Goal: Transaction & Acquisition: Purchase product/service

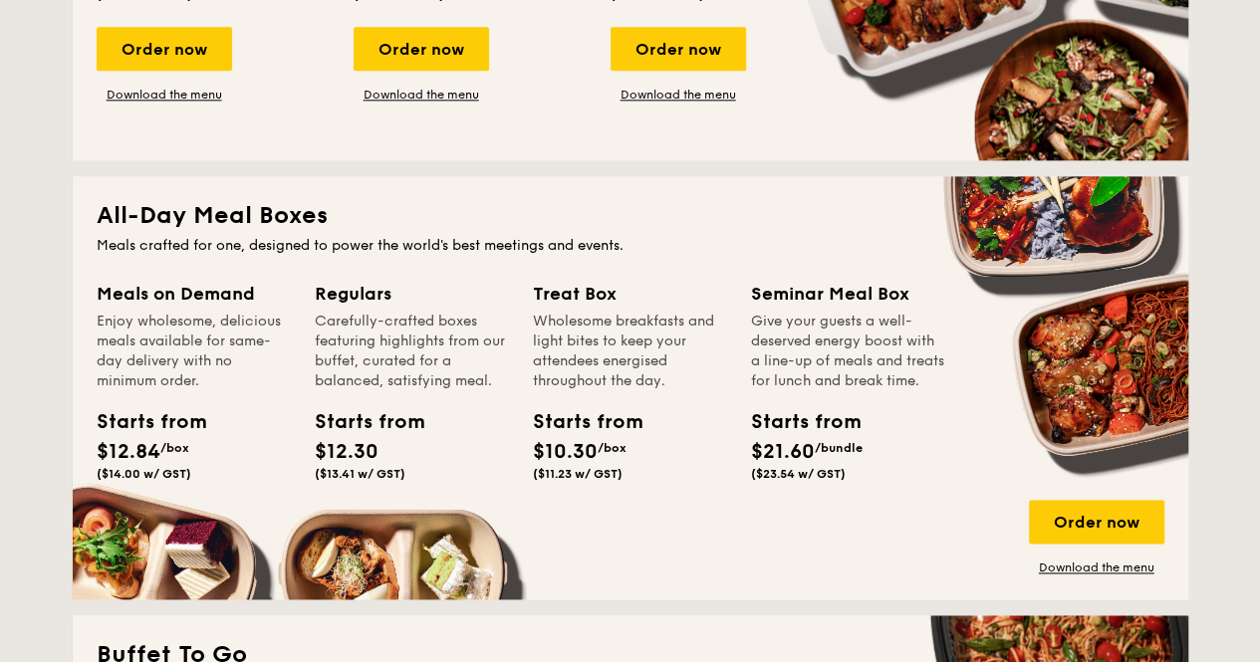
scroll to position [1295, 0]
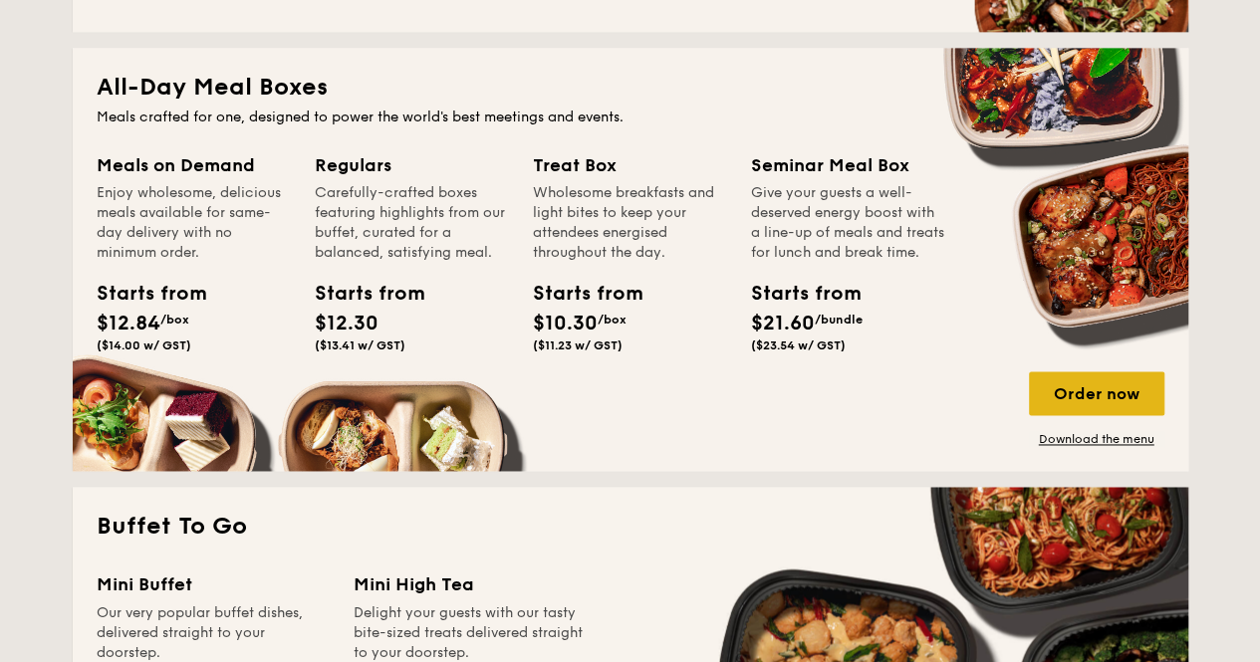
click at [1136, 392] on div "Order now" at bounding box center [1096, 394] width 135 height 44
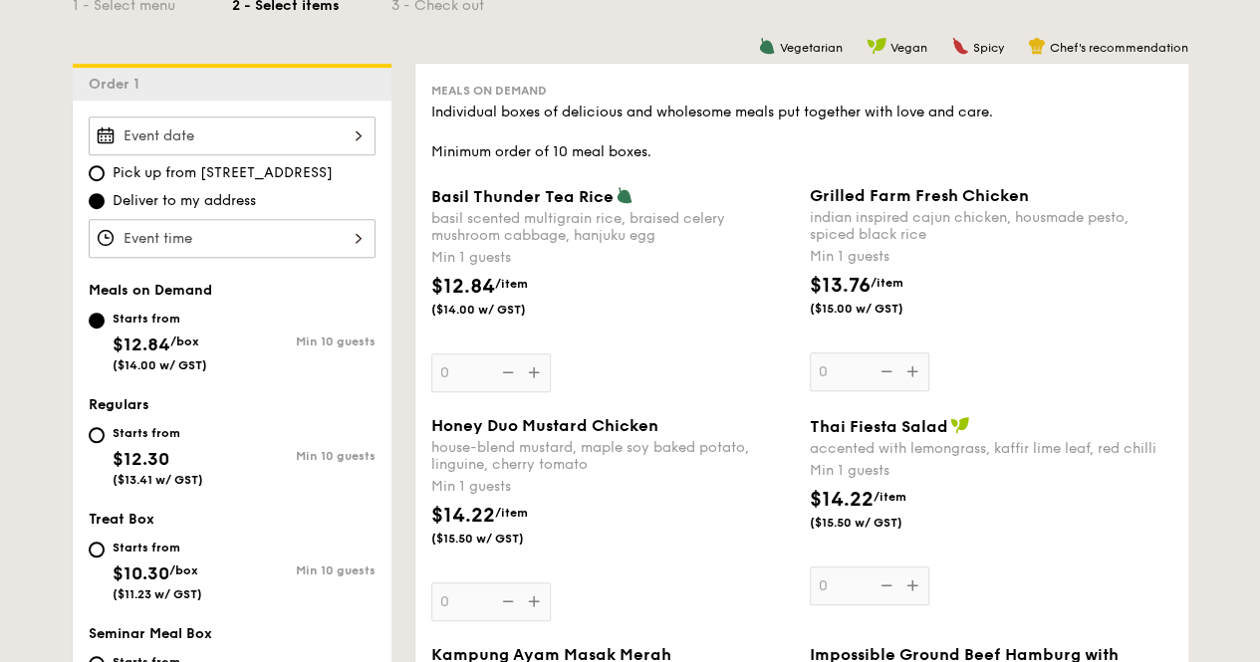
scroll to position [598, 0]
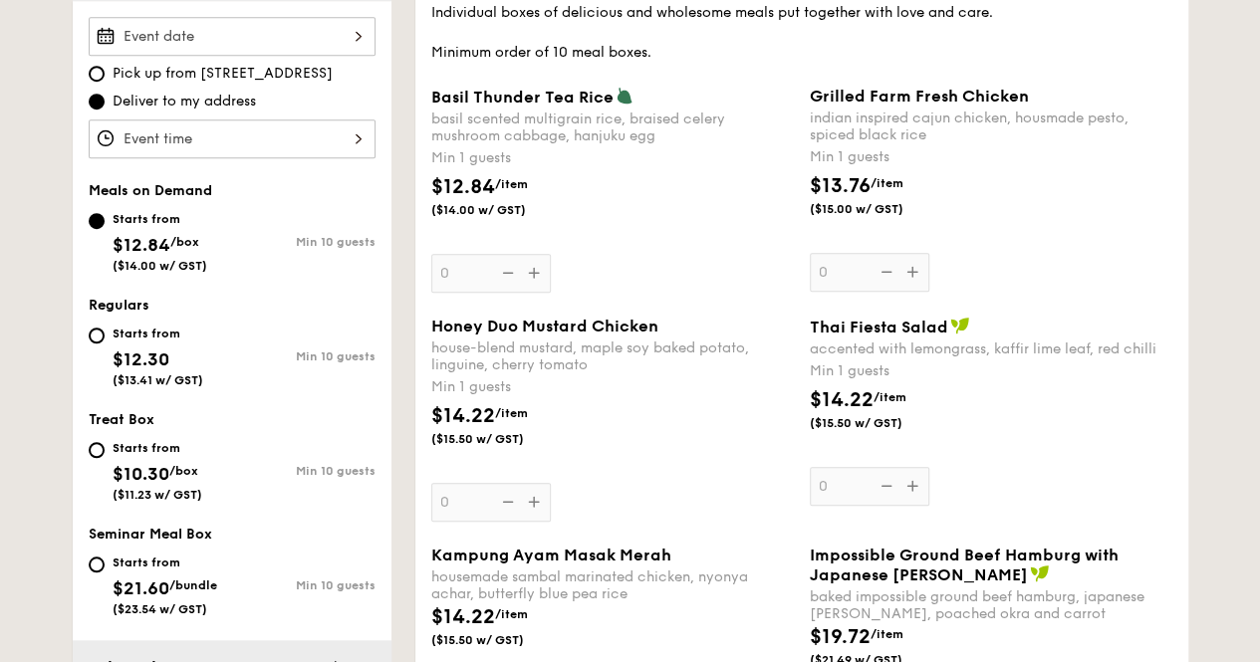
click at [231, 122] on div at bounding box center [232, 139] width 287 height 39
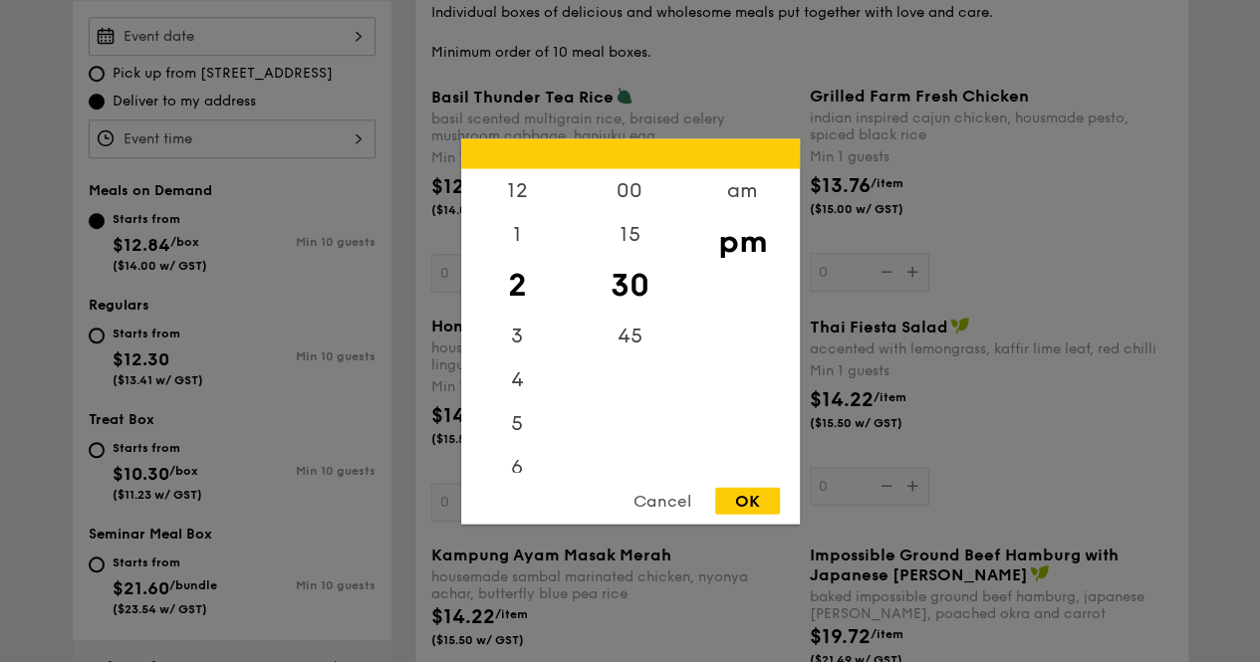
click at [162, 37] on div at bounding box center [630, 331] width 1260 height 662
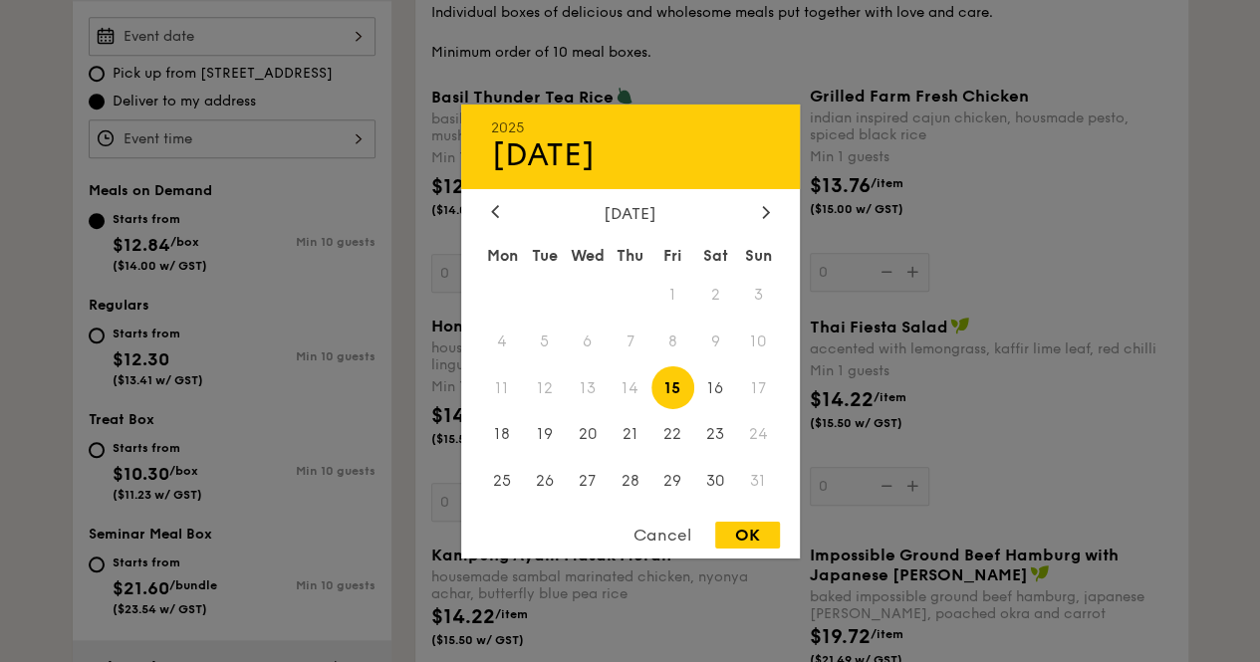
click at [352, 30] on div "2025 Aug [DATE] Tue Wed Thu Fri Sat Sun 1 2 3 4 5 6 7 8 9 10 11 12 13 14 15 16 …" at bounding box center [232, 36] width 287 height 39
click at [763, 214] on icon at bounding box center [765, 212] width 6 height 12
click at [481, 204] on div "[DATE]" at bounding box center [630, 212] width 339 height 19
click at [498, 206] on div at bounding box center [495, 212] width 18 height 19
click at [724, 392] on span "16" at bounding box center [715, 388] width 43 height 43
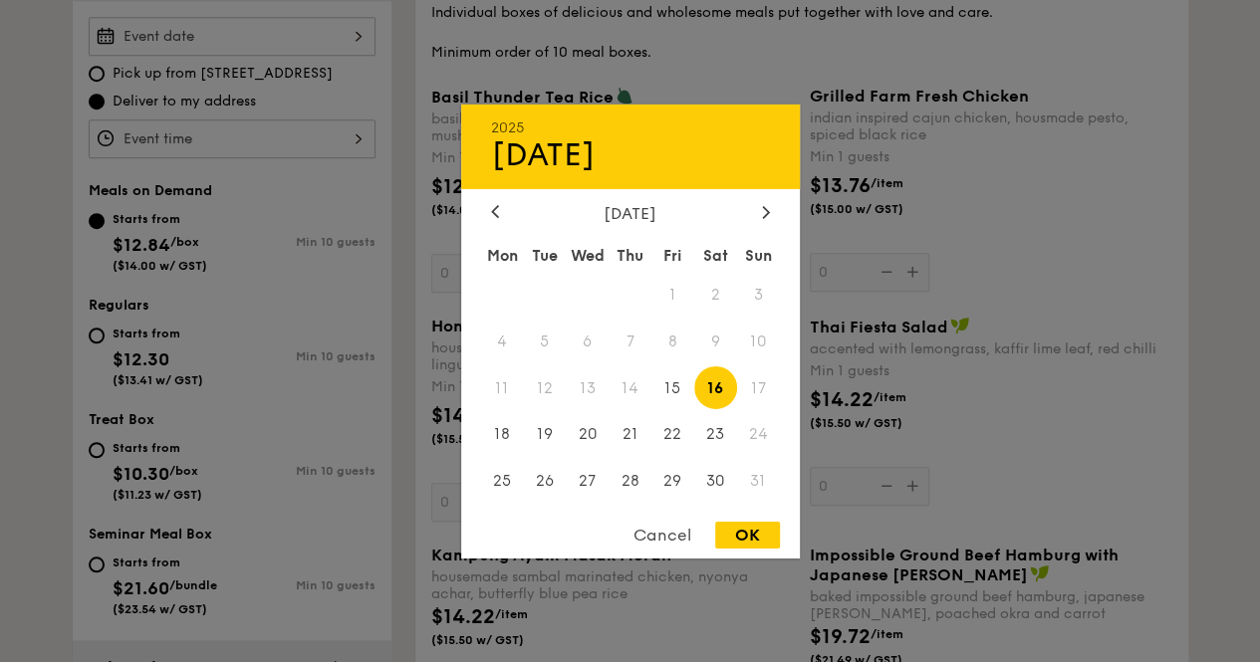
click at [739, 541] on div "OK" at bounding box center [747, 535] width 65 height 27
type input "[DATE]"
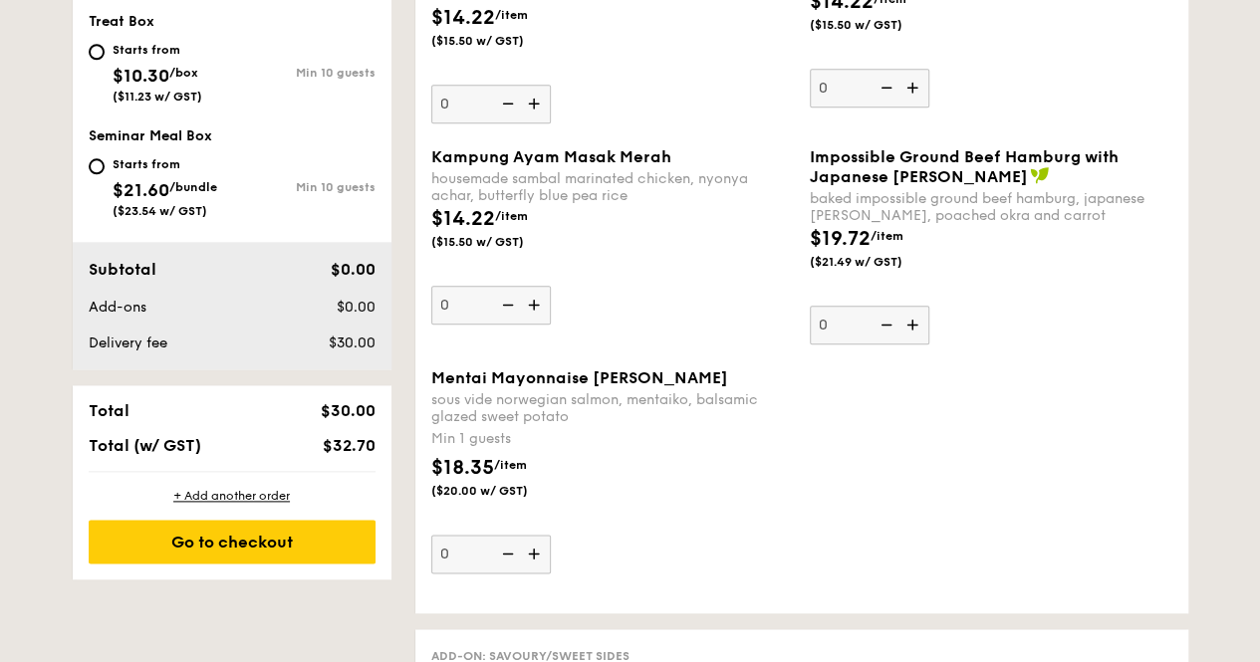
scroll to position [897, 0]
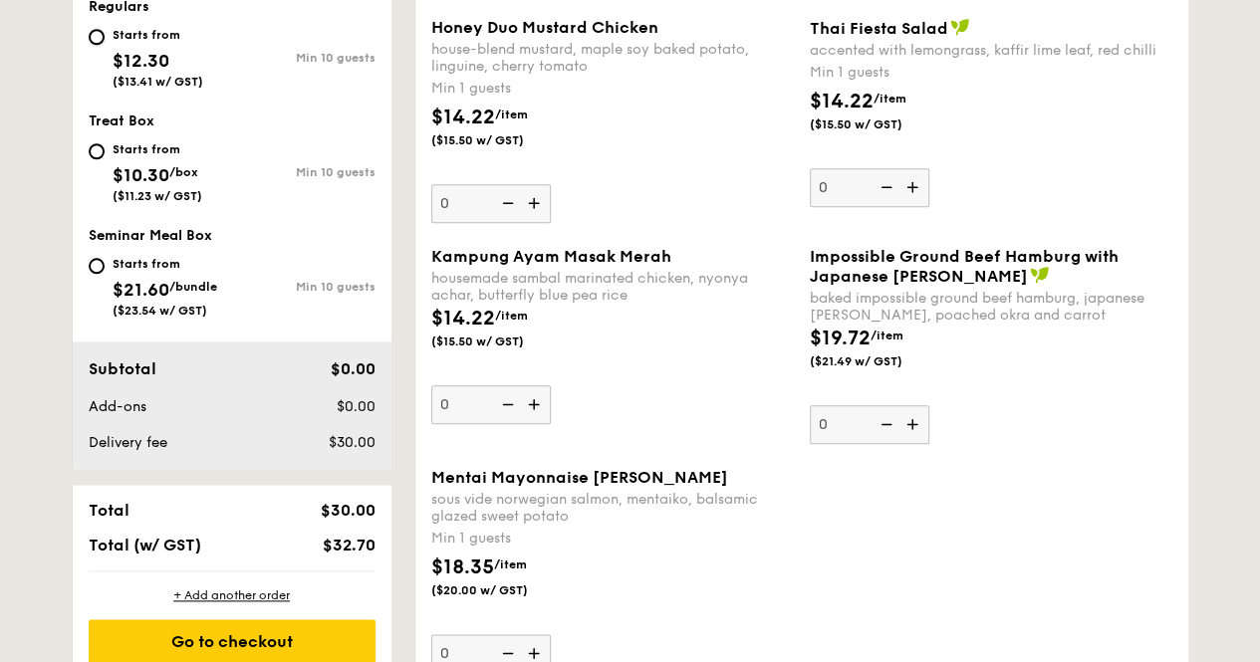
drag, startPoint x: 100, startPoint y: 37, endPoint x: 104, endPoint y: 63, distance: 26.2
click at [101, 38] on input "Starts from $12.30 ($13.41 w/ GST) Min 10 guests" at bounding box center [97, 37] width 16 height 16
radio input "true"
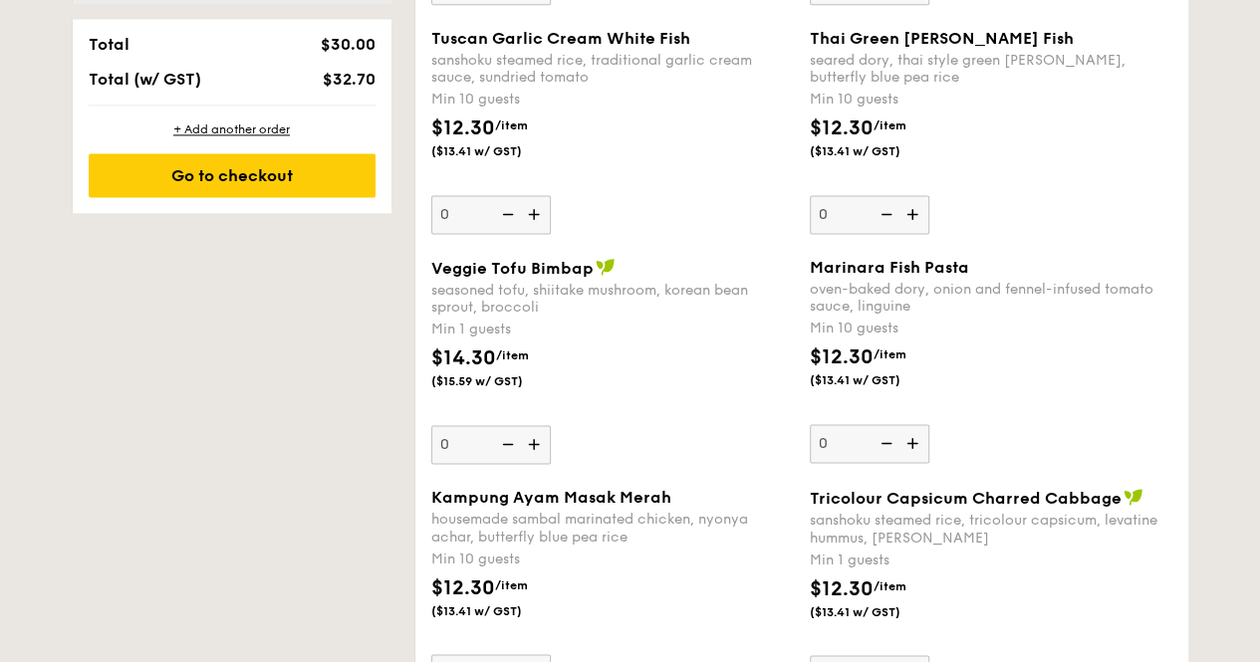
scroll to position [1395, 0]
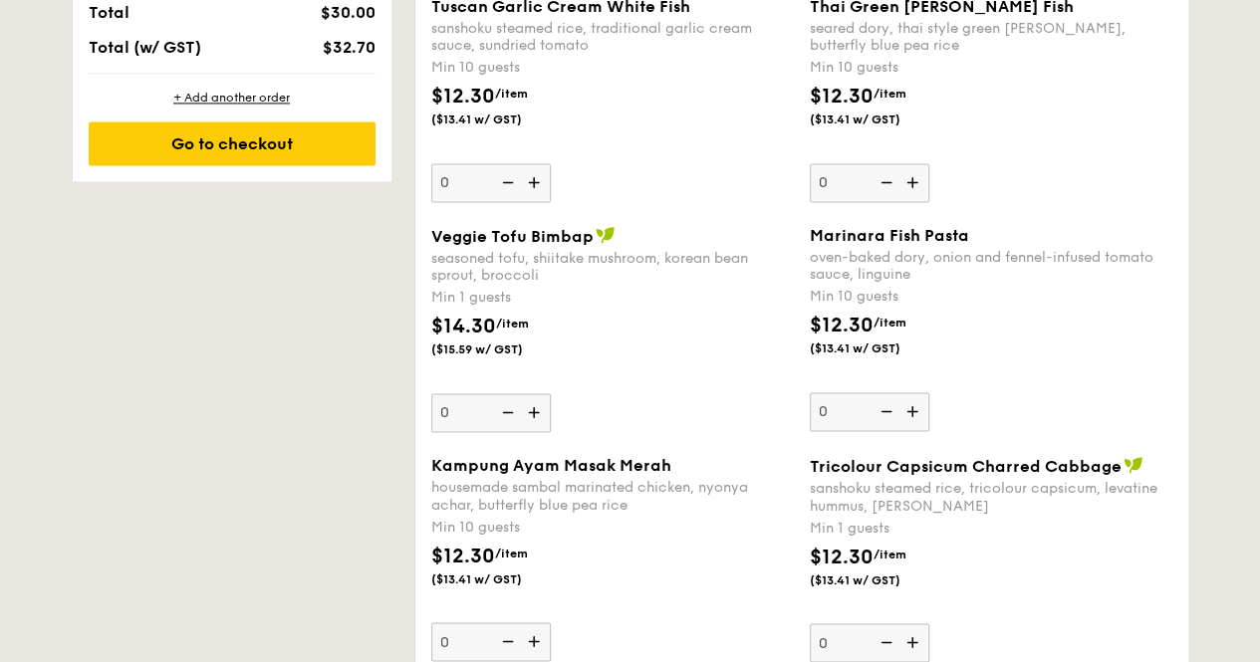
click at [535, 182] on img at bounding box center [536, 182] width 30 height 38
click at [535, 182] on input "0" at bounding box center [491, 182] width 120 height 39
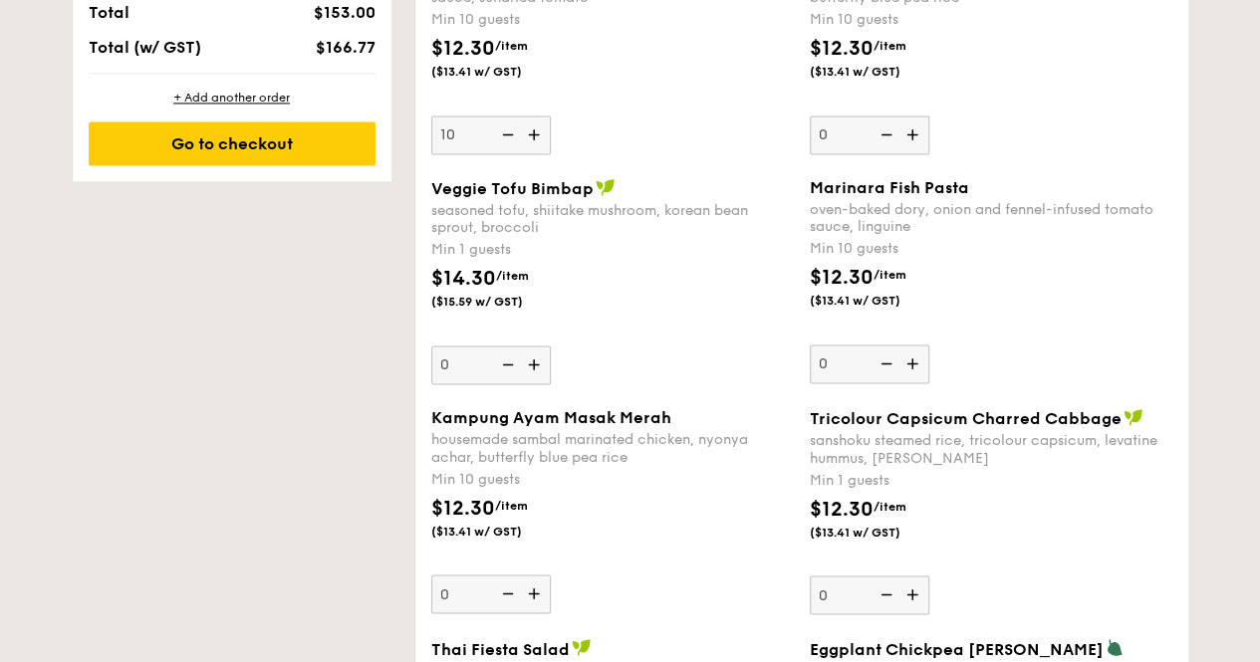
click at [514, 135] on img at bounding box center [506, 135] width 30 height 38
click at [514, 135] on input "10" at bounding box center [491, 135] width 120 height 39
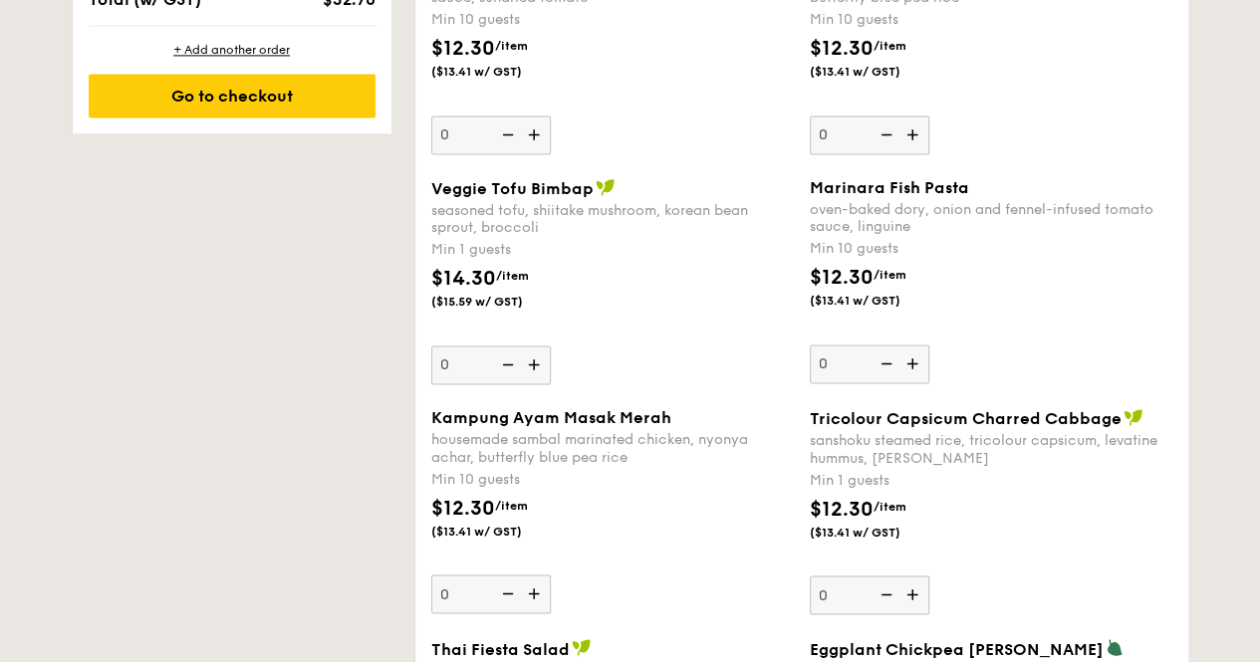
scroll to position [1395, 0]
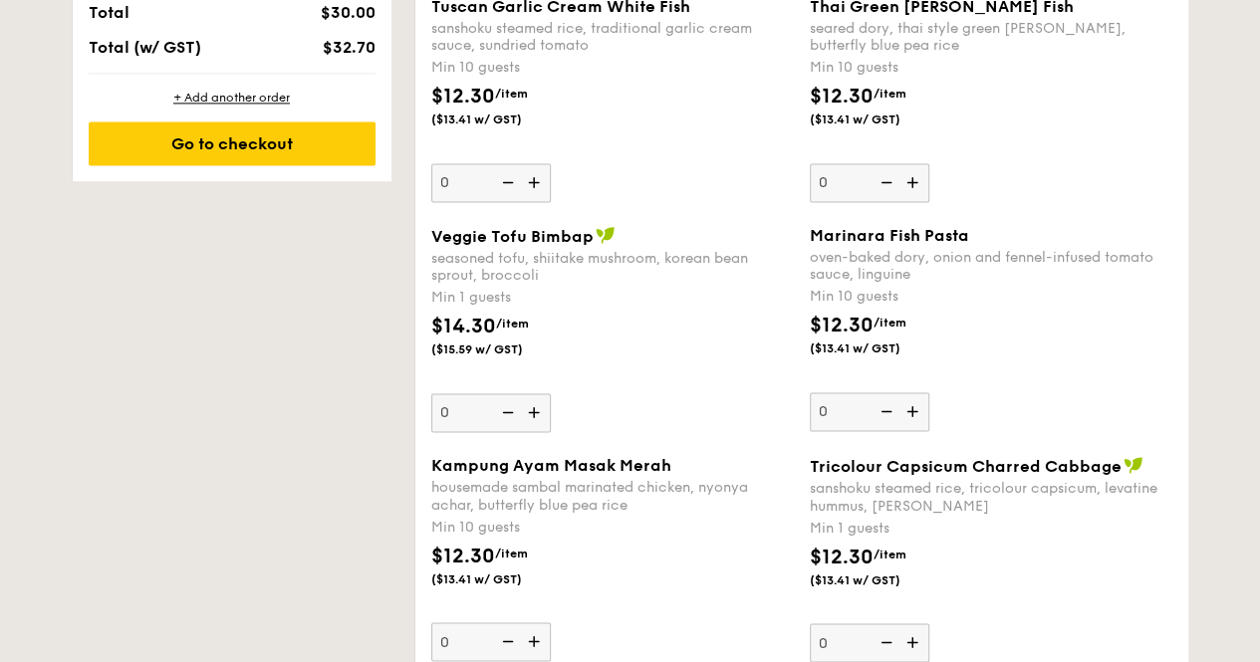
click at [514, 135] on div "$12.30 /item ($13.41 w/ GST)" at bounding box center [612, 117] width 379 height 70
click at [514, 163] on input "0" at bounding box center [491, 182] width 120 height 39
click at [508, 176] on img at bounding box center [506, 182] width 30 height 38
click at [508, 176] on input "0" at bounding box center [491, 182] width 120 height 39
click at [536, 176] on img at bounding box center [536, 182] width 30 height 38
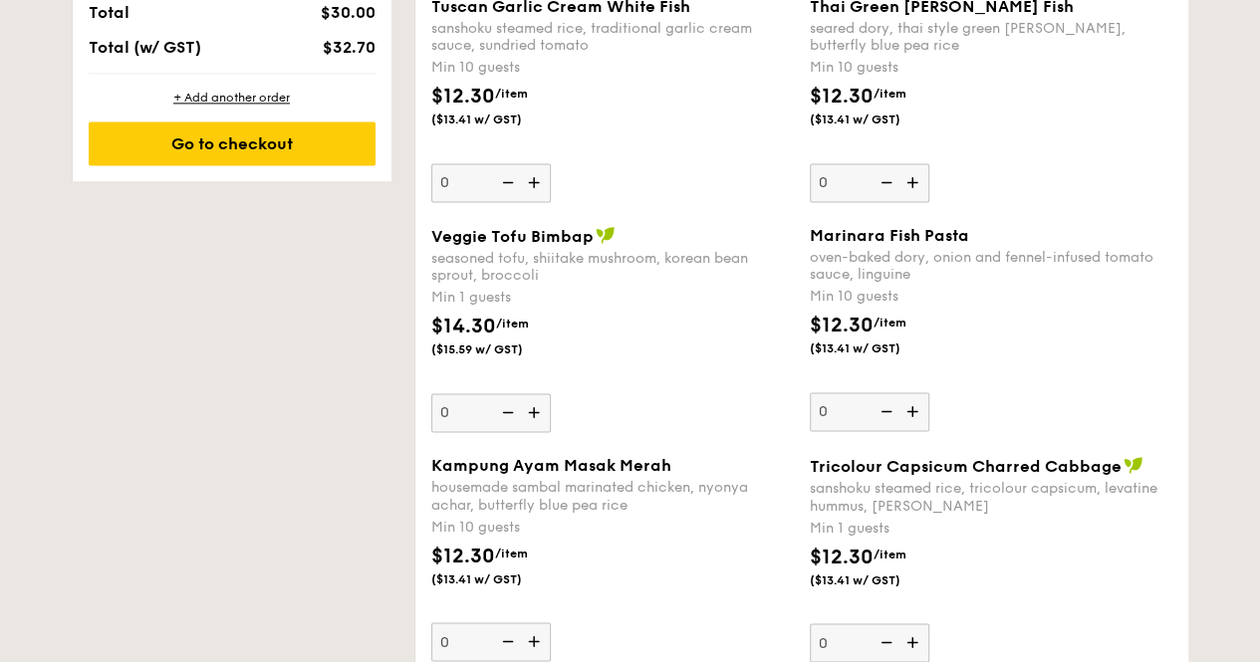
click at [536, 176] on input "0" at bounding box center [491, 182] width 120 height 39
type input "10"
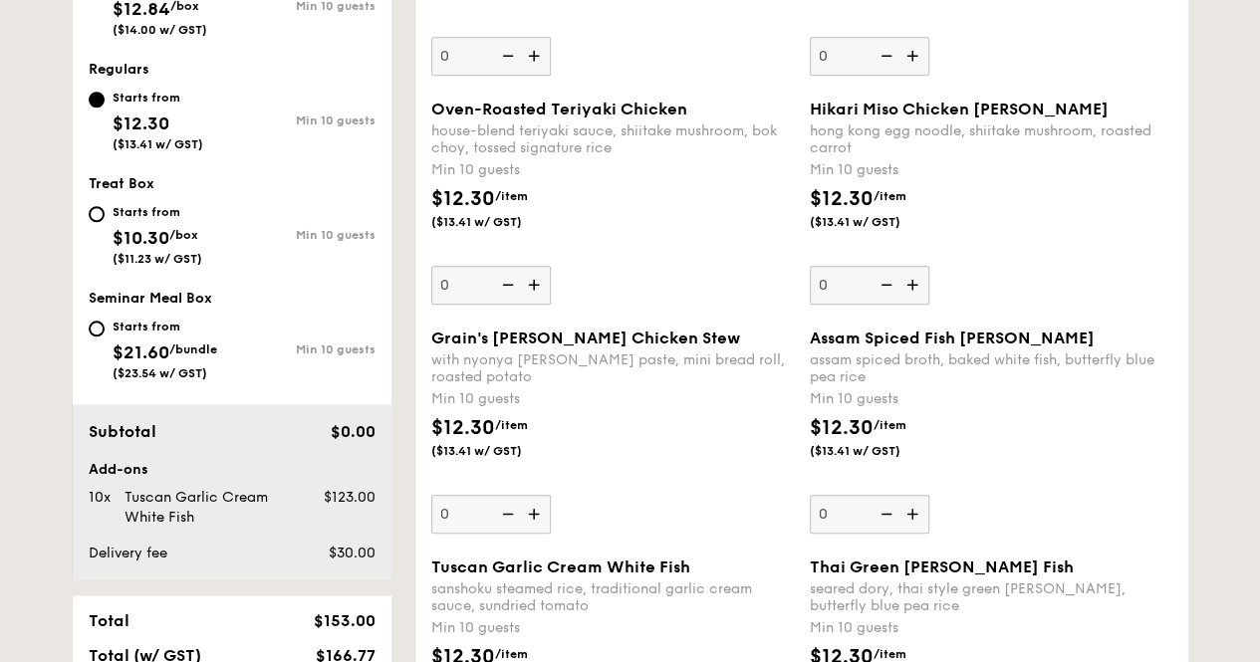
scroll to position [745, 0]
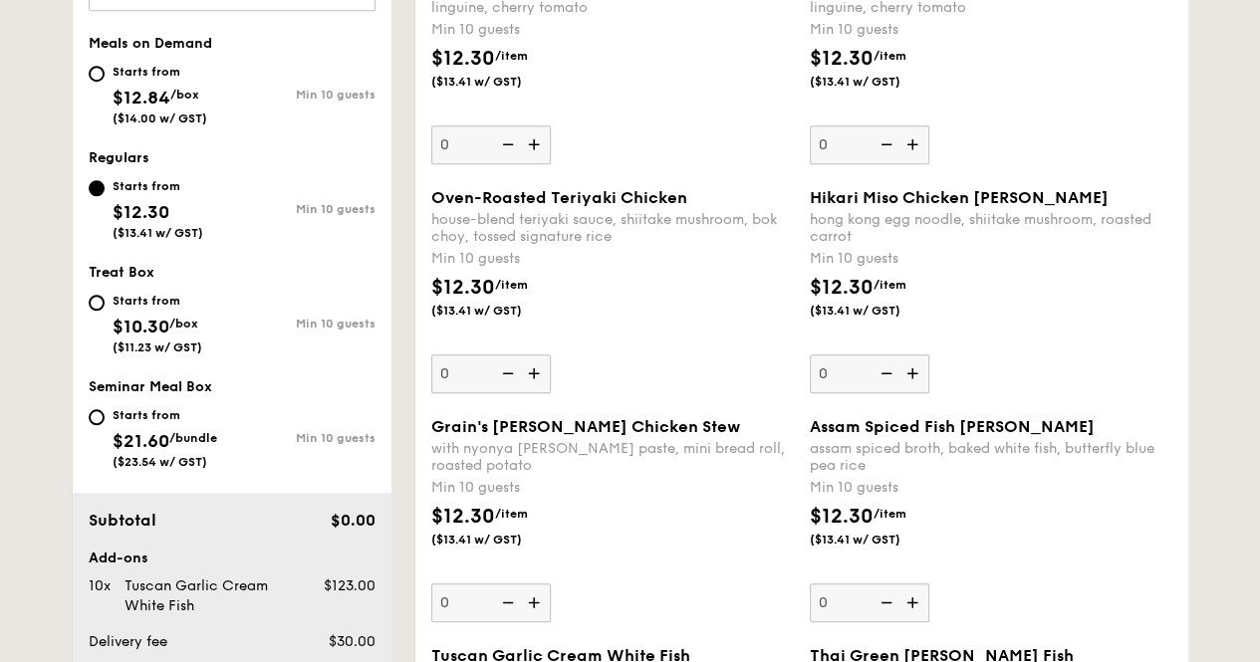
click at [535, 369] on img at bounding box center [536, 374] width 30 height 38
click at [535, 369] on input "0" at bounding box center [491, 374] width 120 height 39
type input "10"
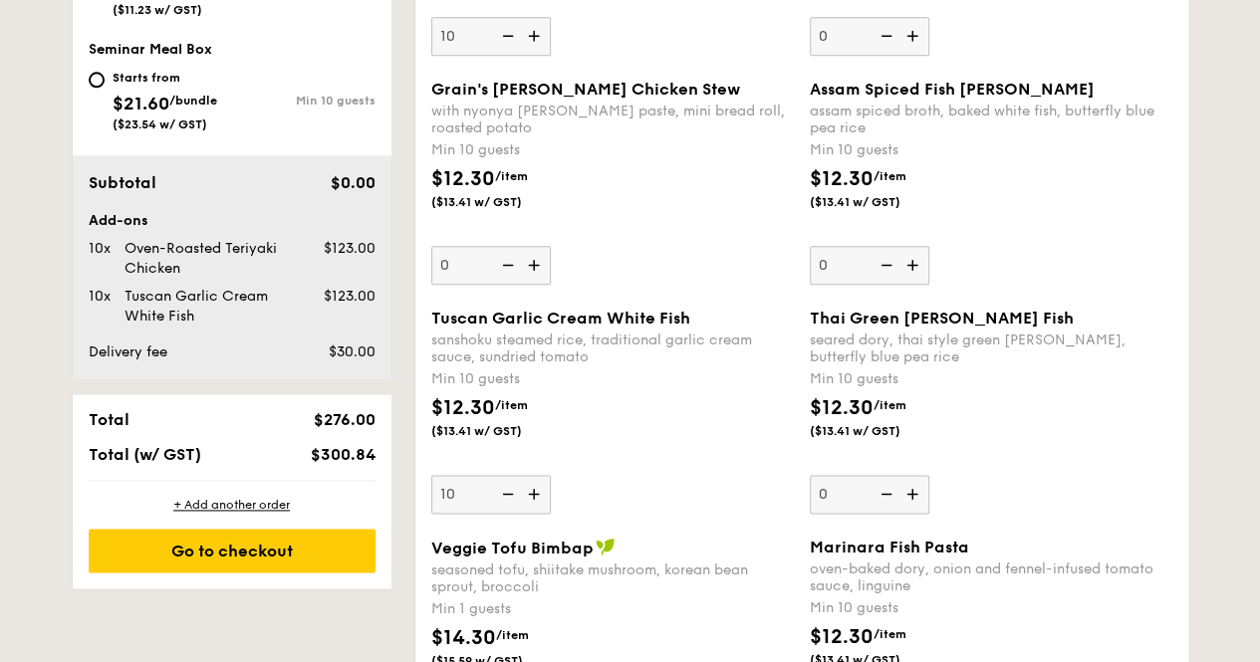
scroll to position [1144, 0]
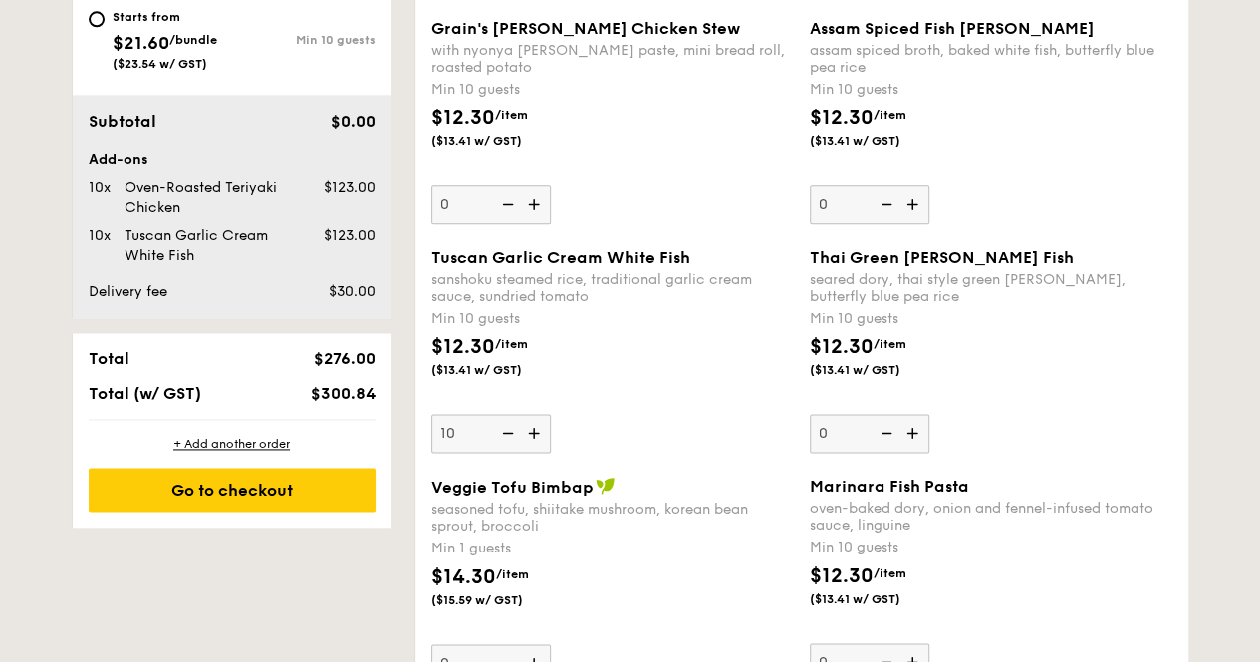
click at [508, 430] on img at bounding box center [506, 433] width 30 height 38
click at [508, 430] on input "10" at bounding box center [491, 433] width 120 height 39
type input "0"
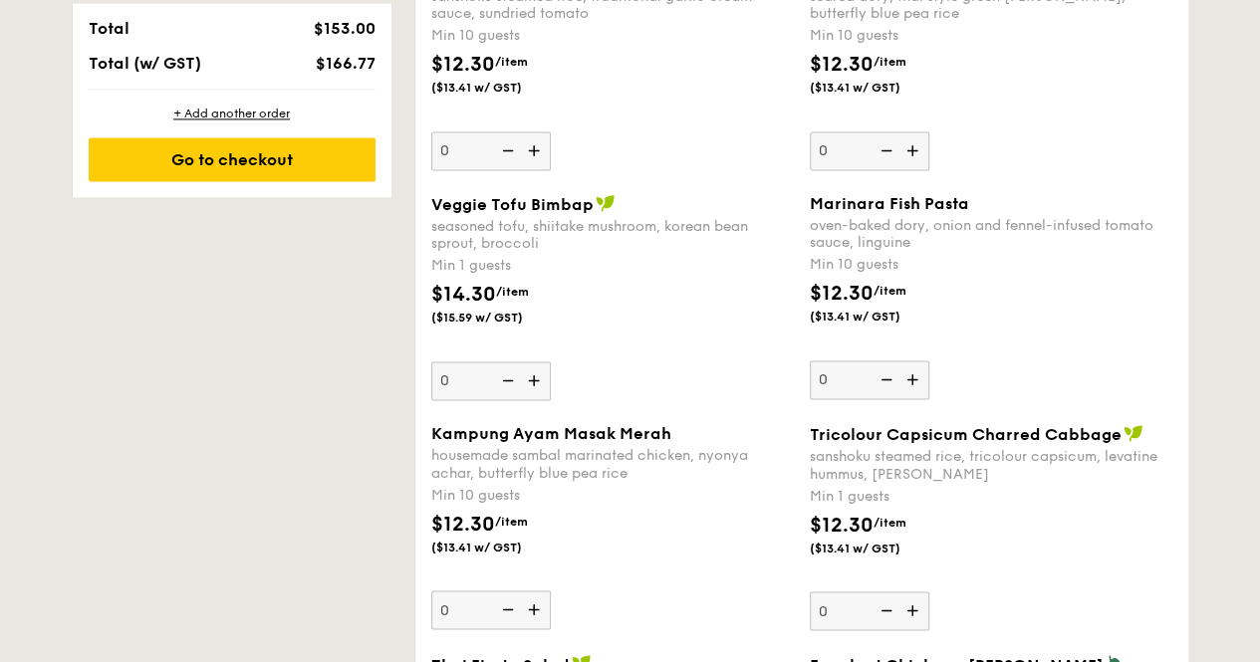
scroll to position [1442, 0]
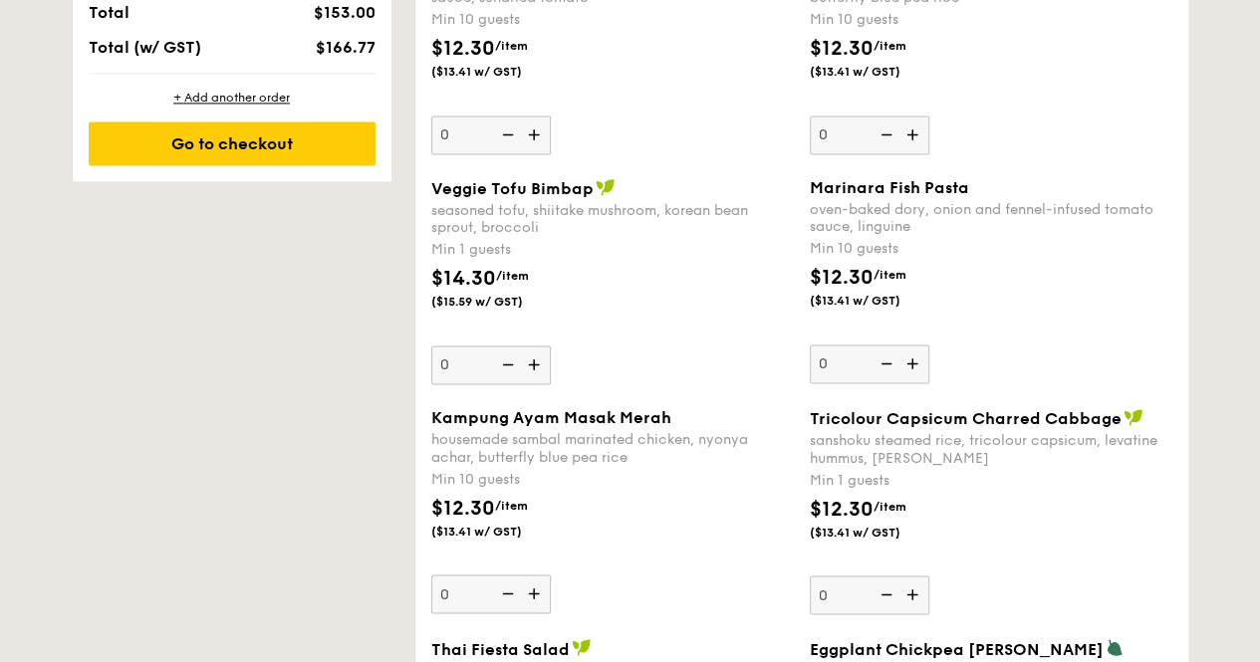
click at [536, 362] on img at bounding box center [536, 365] width 30 height 38
click at [536, 362] on input "0" at bounding box center [491, 365] width 120 height 39
type input "1"
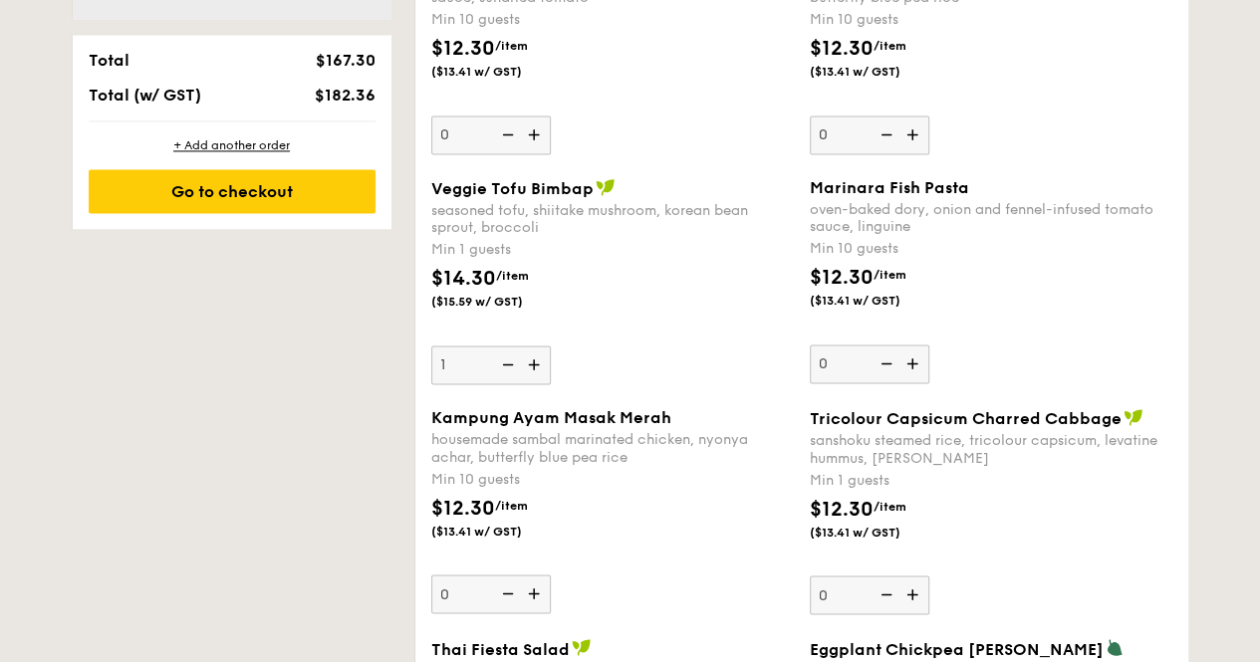
scroll to position [1490, 0]
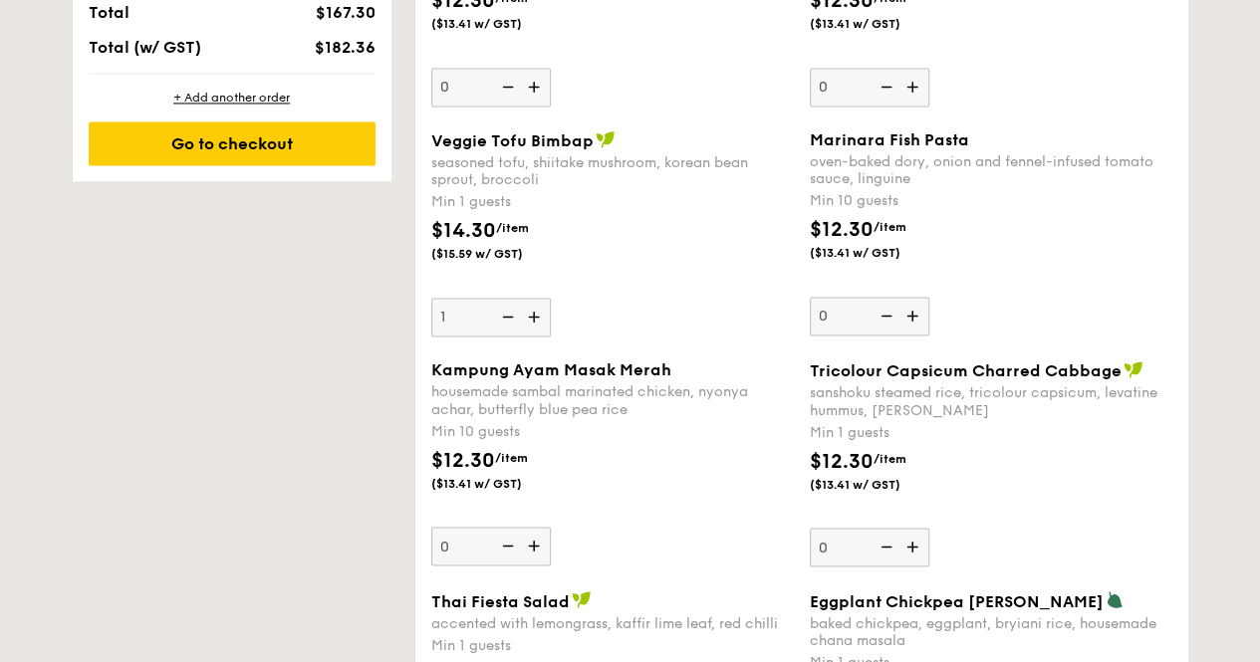
click at [540, 539] on img at bounding box center [536, 546] width 30 height 38
click at [540, 539] on input "0" at bounding box center [491, 546] width 120 height 39
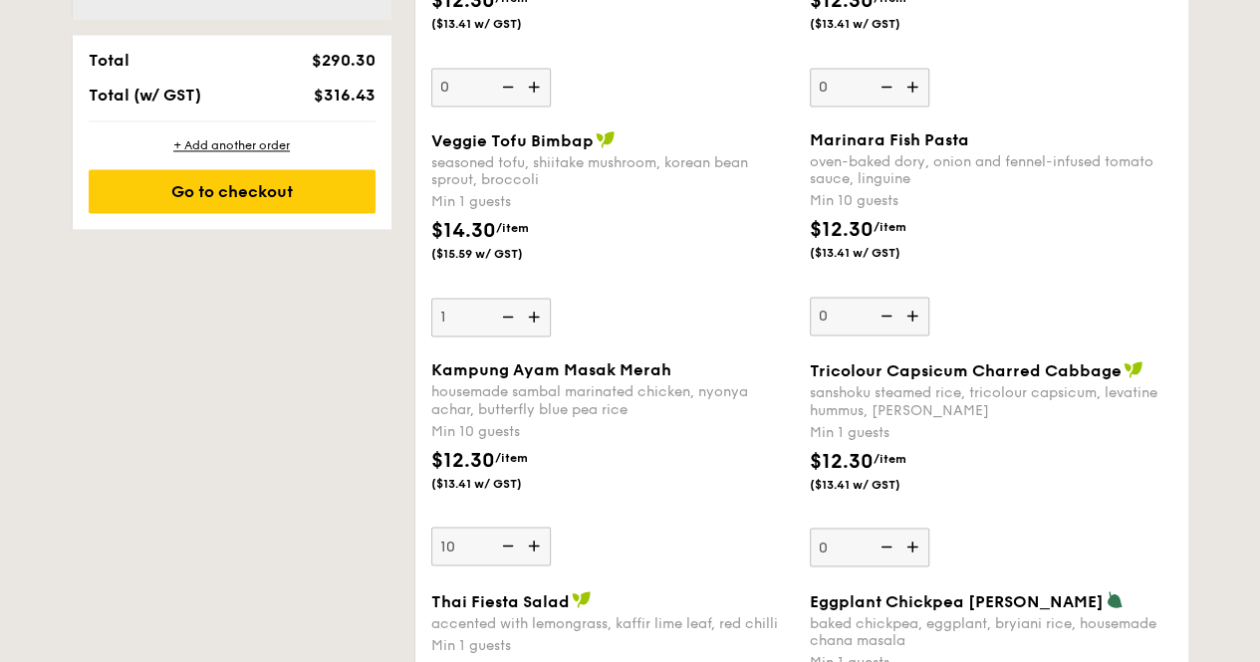
scroll to position [1538, 0]
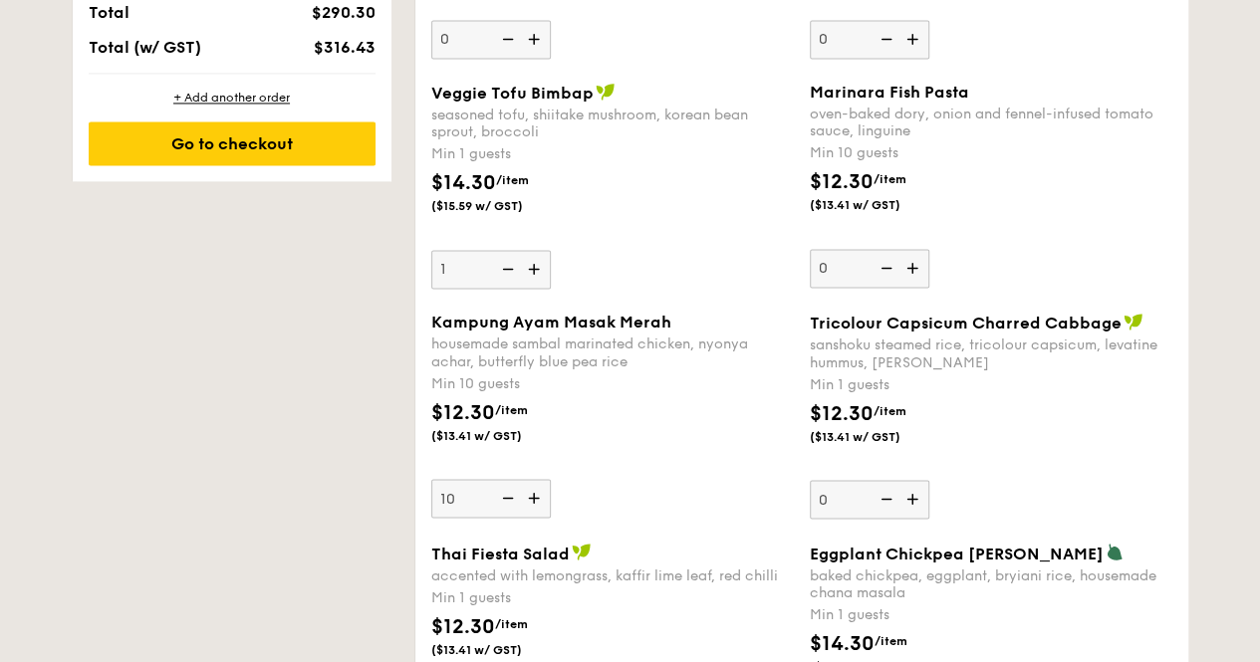
click at [500, 495] on img at bounding box center [506, 498] width 30 height 38
click at [500, 495] on input "10" at bounding box center [491, 498] width 120 height 39
type input "0"
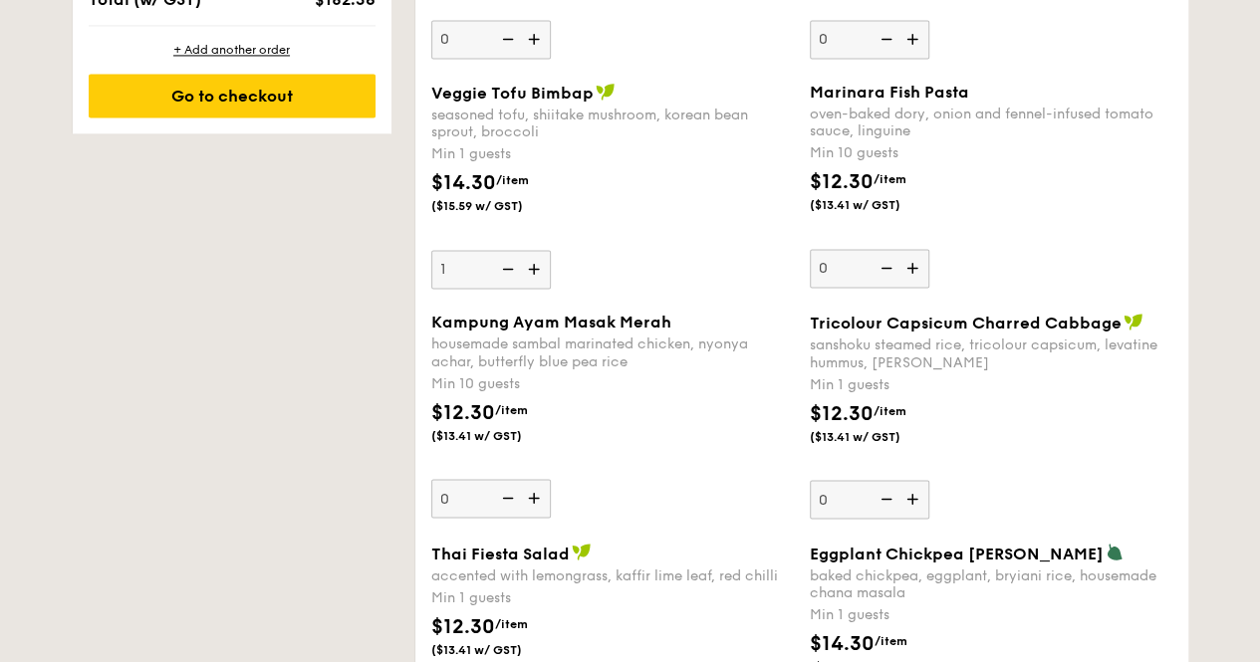
scroll to position [1490, 0]
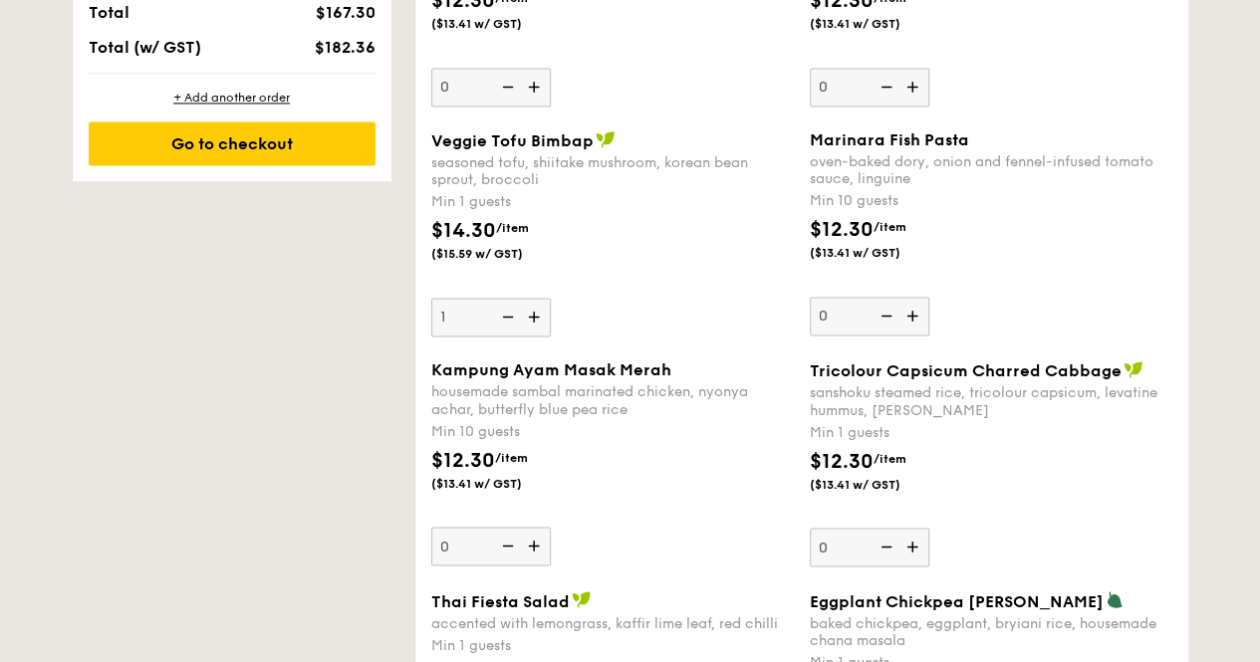
click at [530, 308] on img at bounding box center [536, 317] width 30 height 38
click at [530, 308] on input "1" at bounding box center [491, 317] width 120 height 39
type input "2"
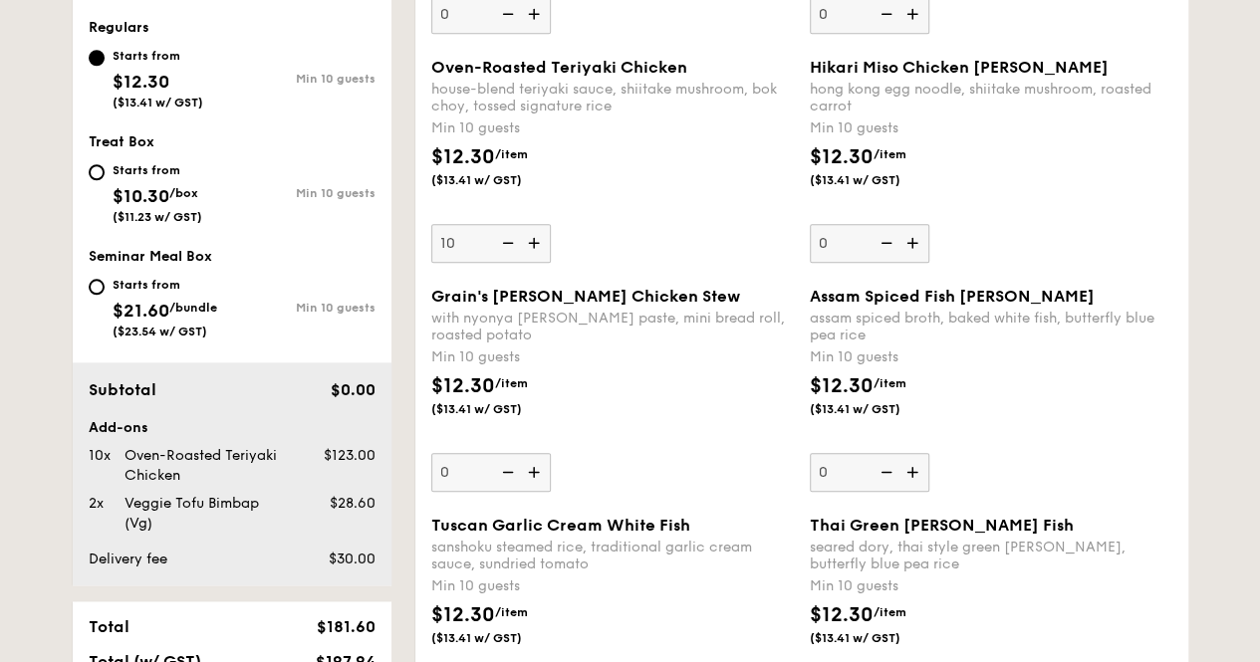
scroll to position [874, 0]
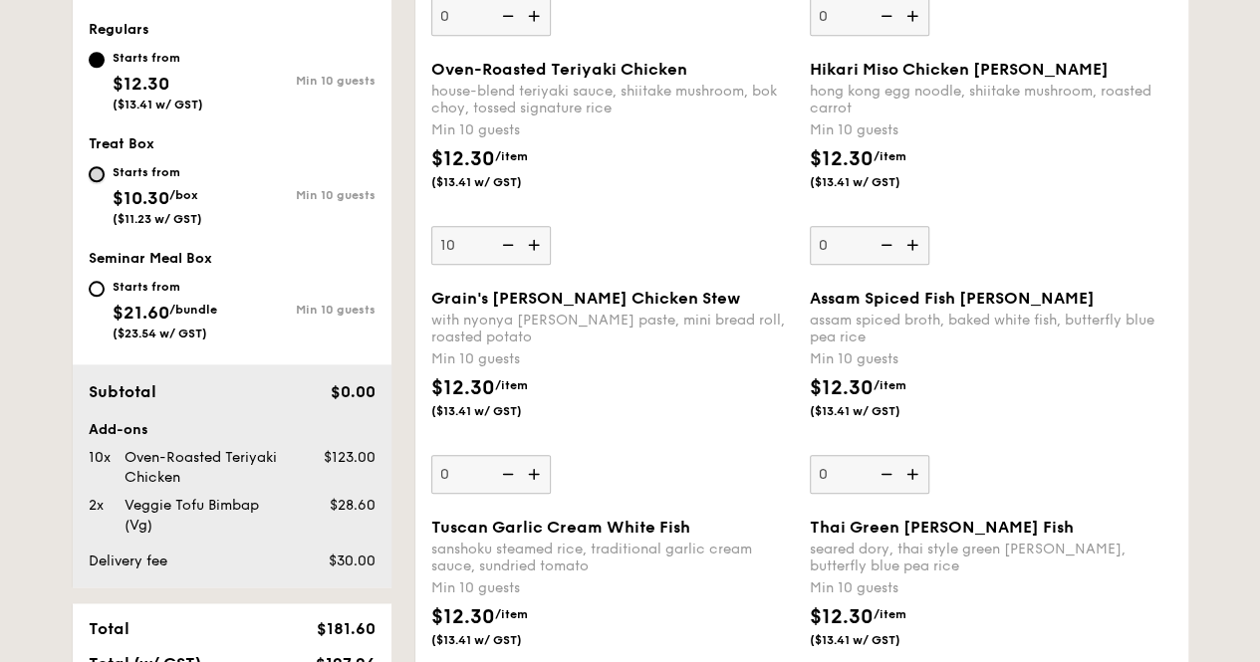
click at [94, 166] on input "Starts from $10.30 /box ($11.23 w/ GST) Min 10 guests" at bounding box center [97, 174] width 16 height 16
radio input "true"
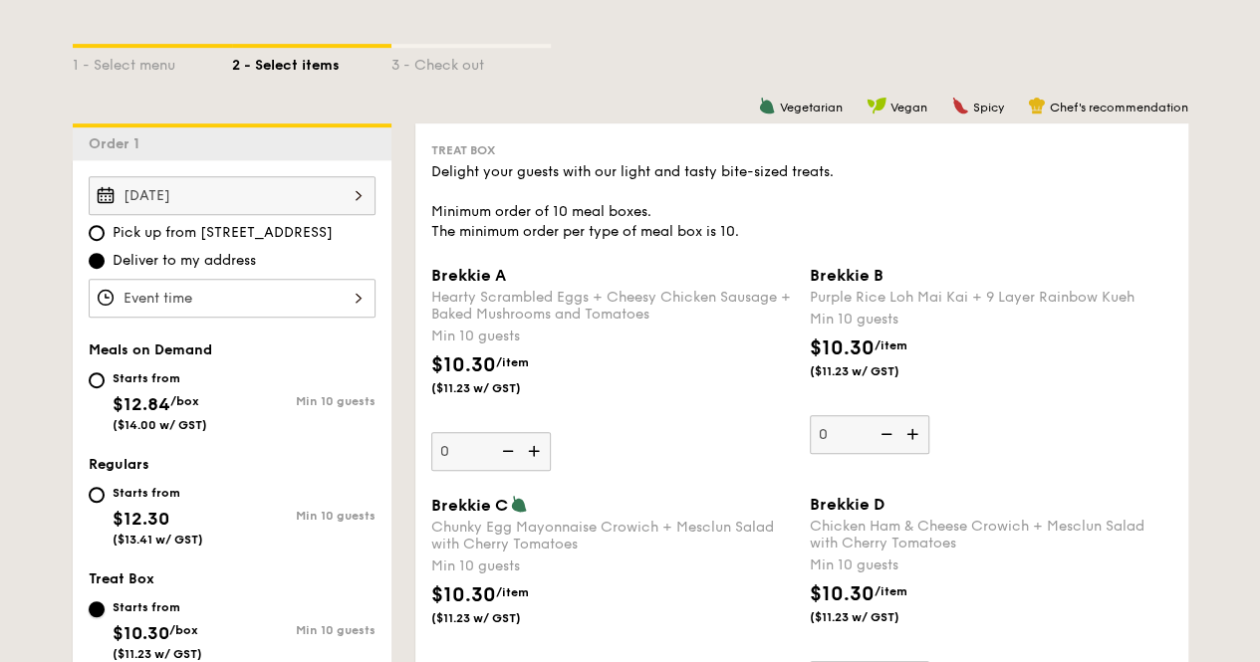
scroll to position [575, 0]
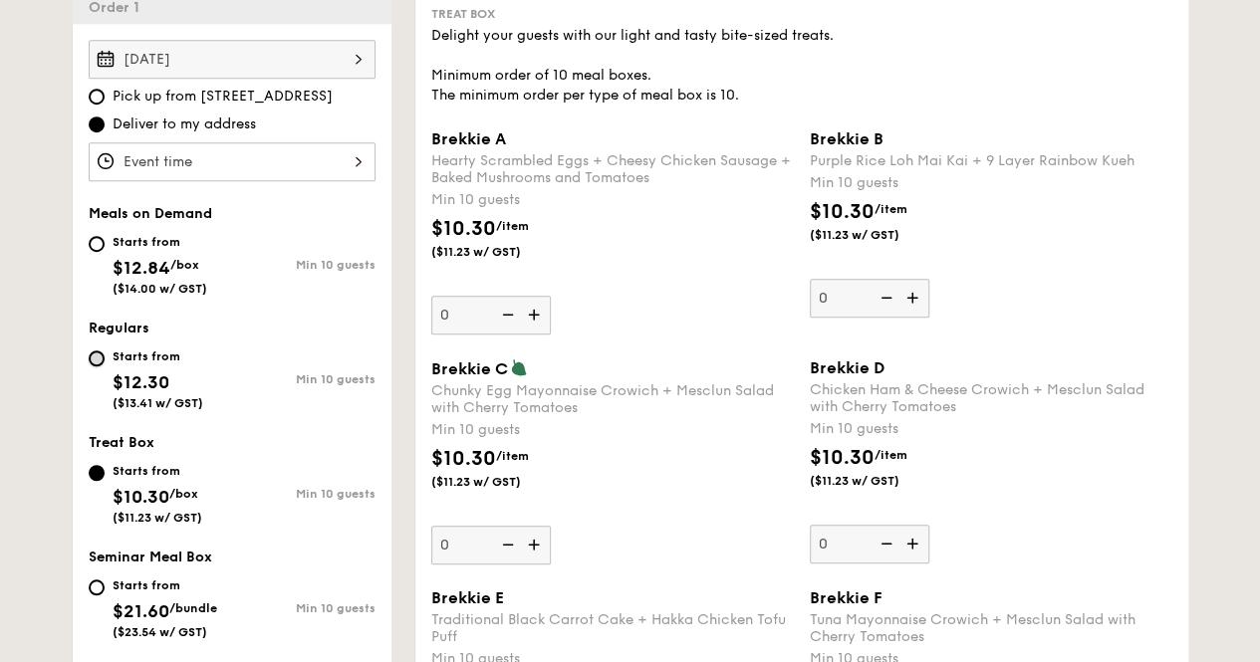
click at [97, 351] on input "Starts from $12.30 ($13.41 w/ GST) Min 10 guests" at bounding box center [97, 359] width 16 height 16
radio input "true"
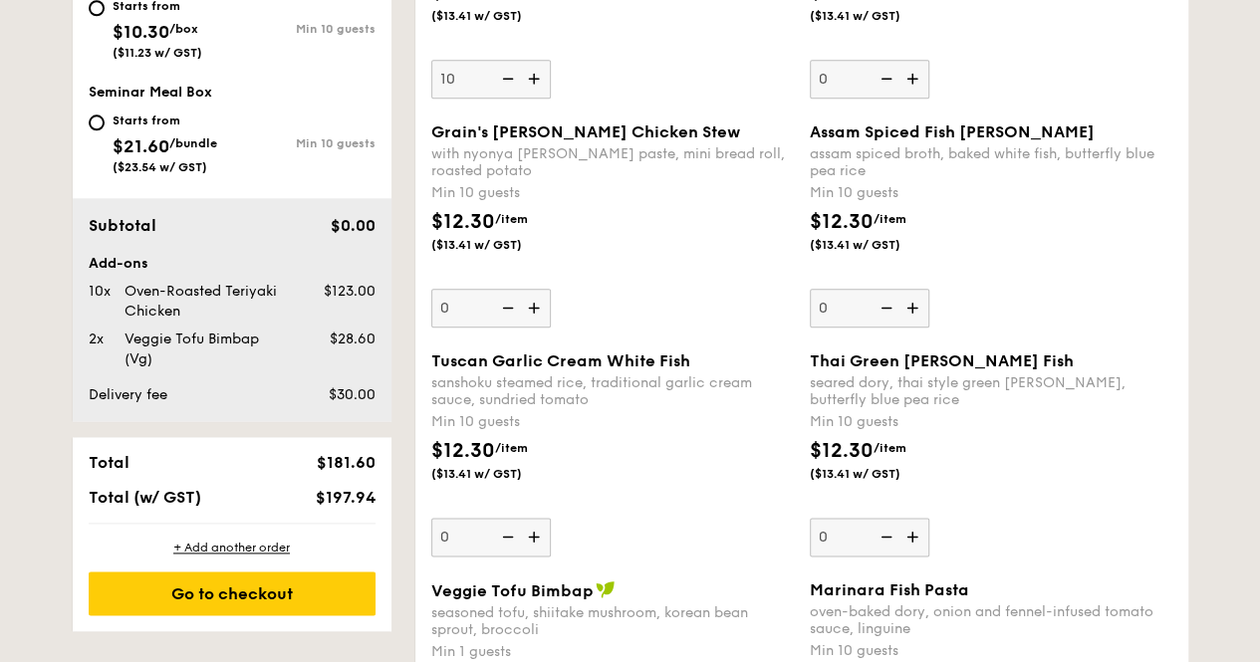
scroll to position [1173, 0]
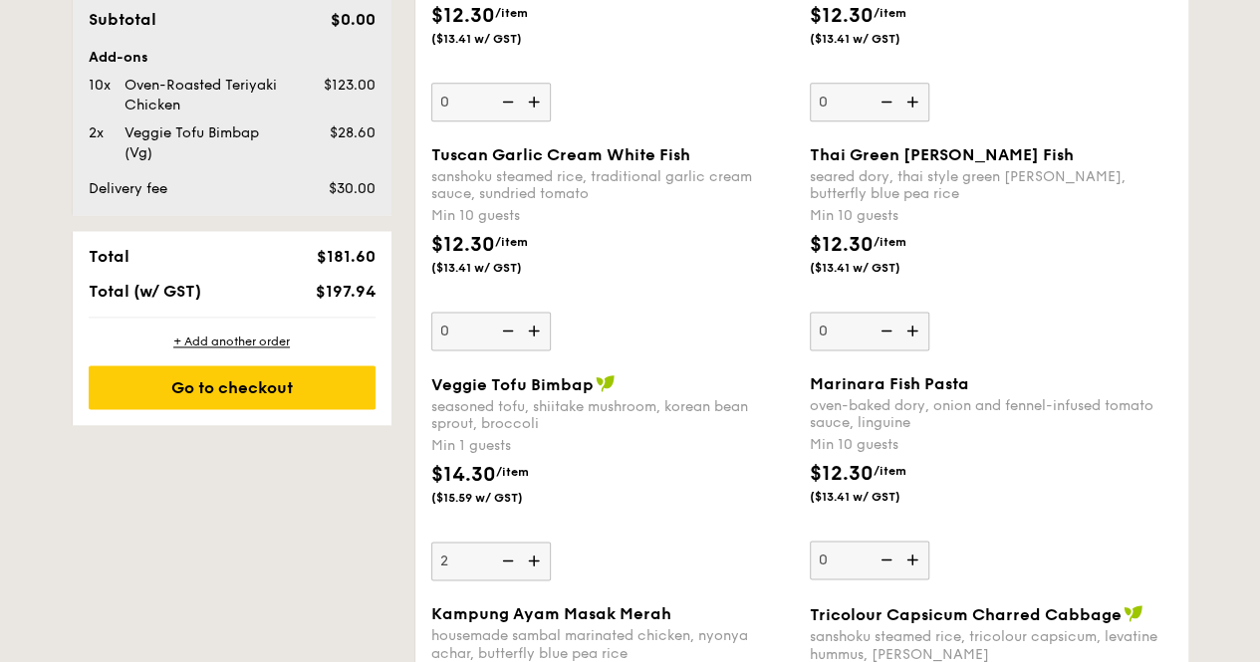
drag, startPoint x: 281, startPoint y: 471, endPoint x: 592, endPoint y: 663, distance: 365.5
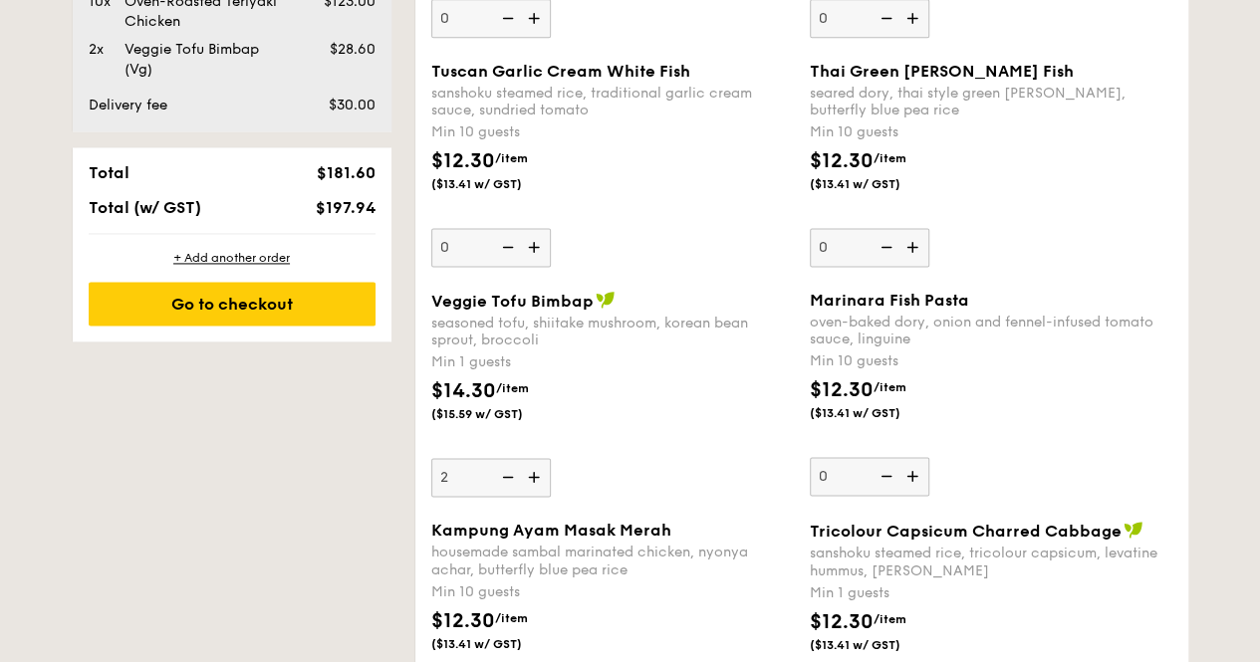
click at [675, 463] on div "Veggie Tofu Bimbap seasoned tofu, shiitake mushroom, korean bean sprout, brocco…" at bounding box center [612, 394] width 363 height 206
click at [551, 463] on input "2" at bounding box center [491, 477] width 120 height 39
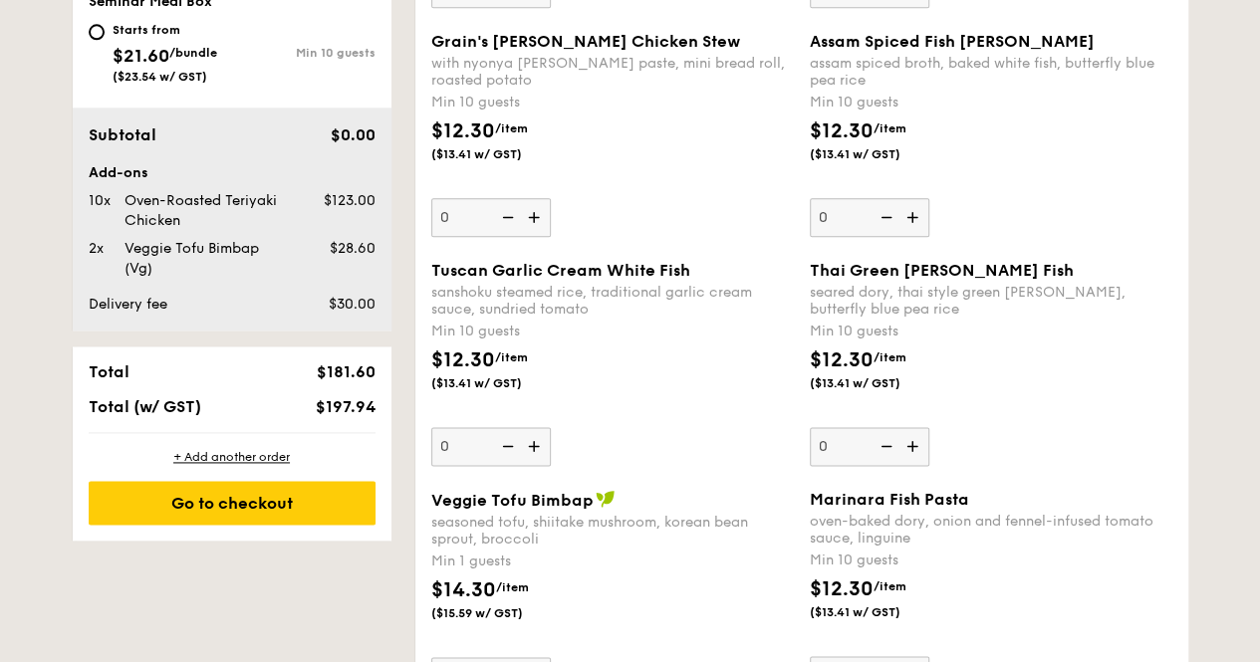
scroll to position [1031, 0]
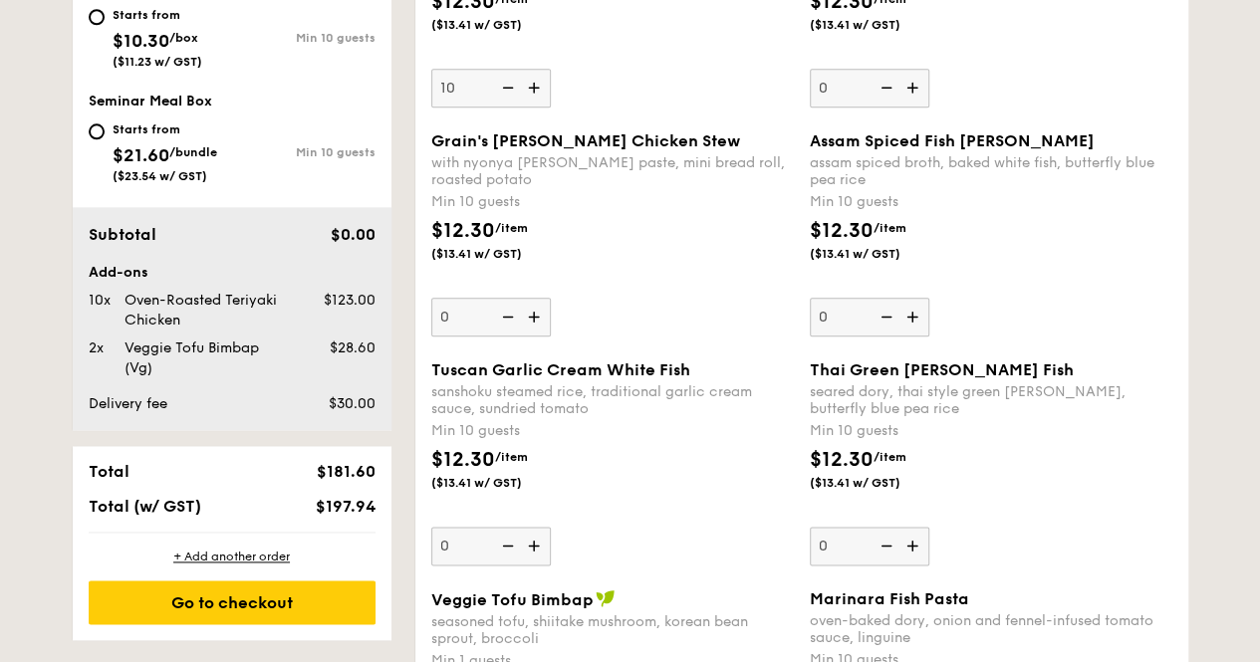
click at [535, 88] on img at bounding box center [536, 88] width 30 height 38
click at [535, 88] on input "10" at bounding box center [491, 88] width 120 height 39
type input "11"
click at [260, 603] on div "Go to checkout" at bounding box center [232, 603] width 287 height 44
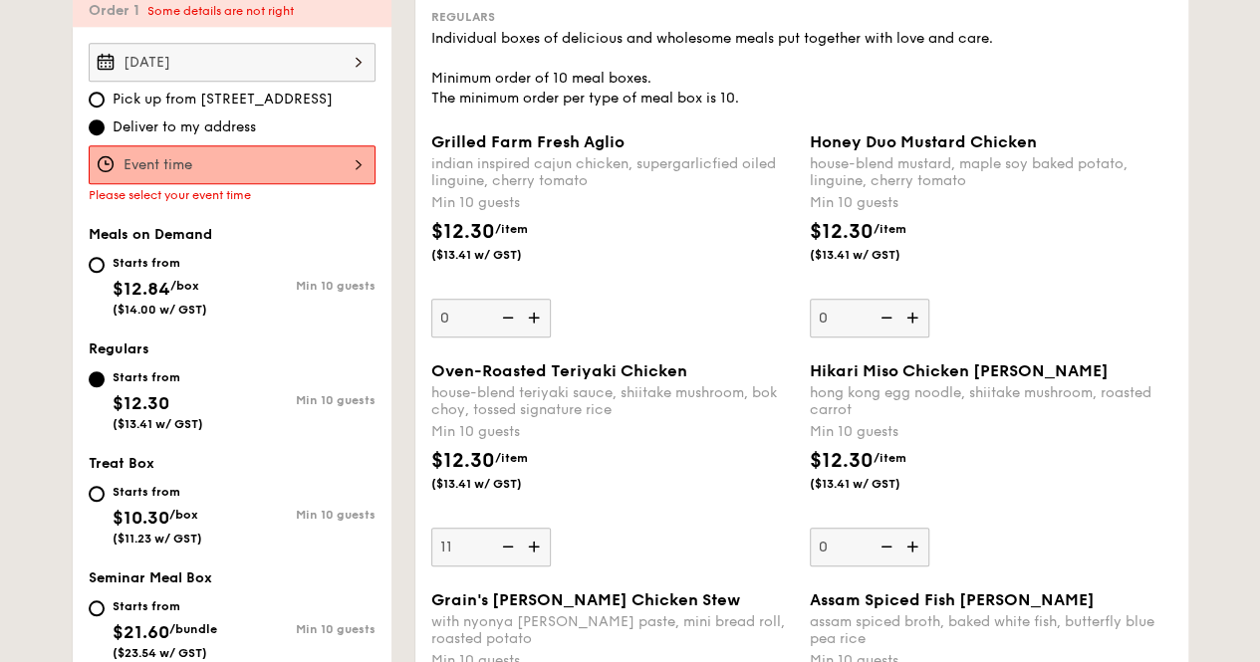
scroll to position [532, 0]
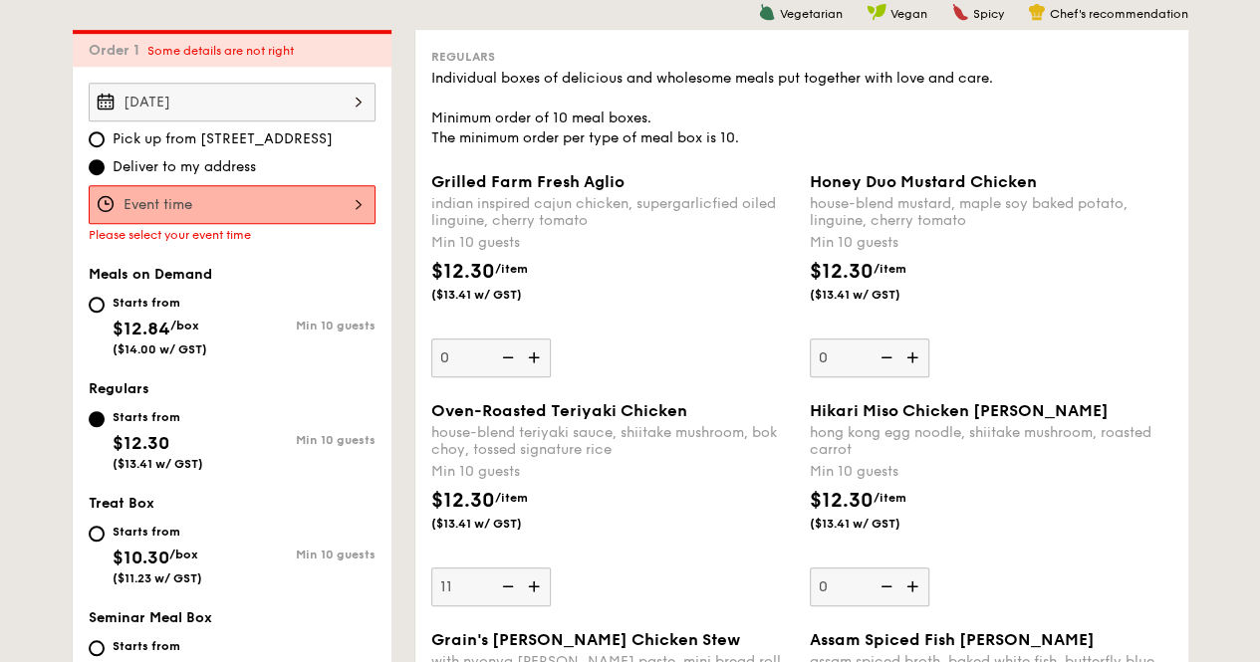
click at [320, 190] on div at bounding box center [232, 204] width 287 height 39
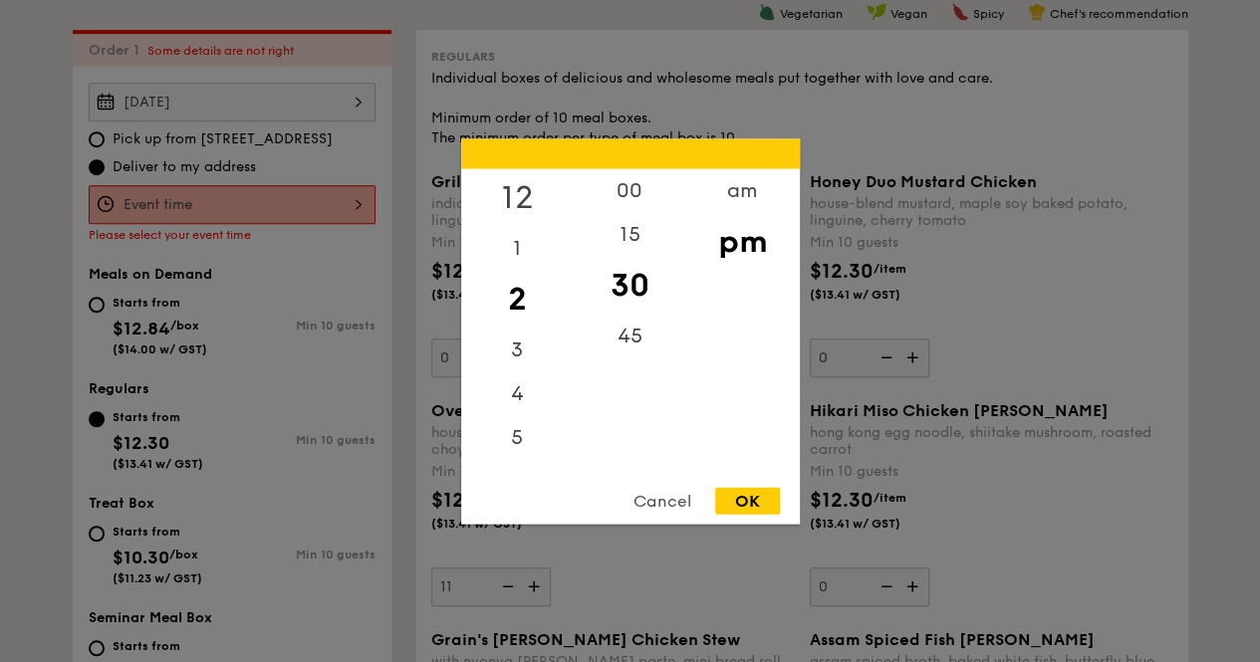
click at [531, 189] on div "12" at bounding box center [517, 197] width 113 height 58
click at [729, 503] on div "OK" at bounding box center [747, 500] width 65 height 27
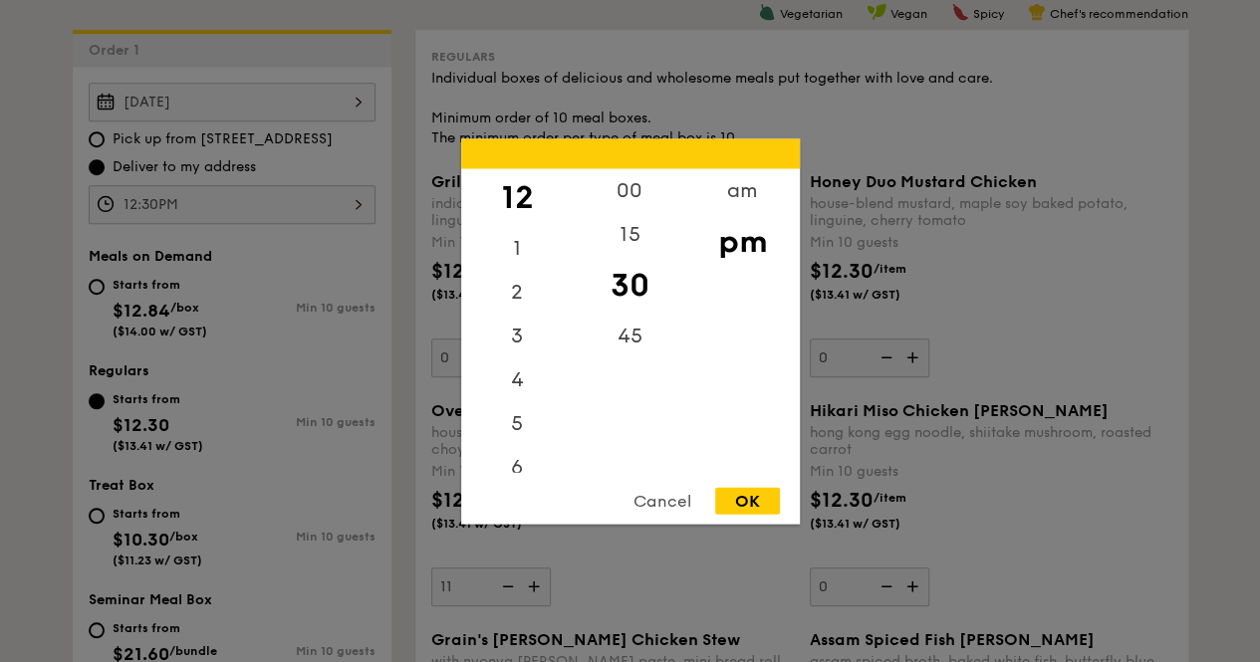
click at [366, 203] on div "12:30PM 12 1 2 3 4 5 6 7 8 9 10 11 00 15 30 45 am pm Cancel OK" at bounding box center [232, 204] width 287 height 39
click at [624, 188] on div "00" at bounding box center [630, 197] width 113 height 58
click at [728, 489] on div "OK" at bounding box center [747, 500] width 65 height 27
type input "12:00PM"
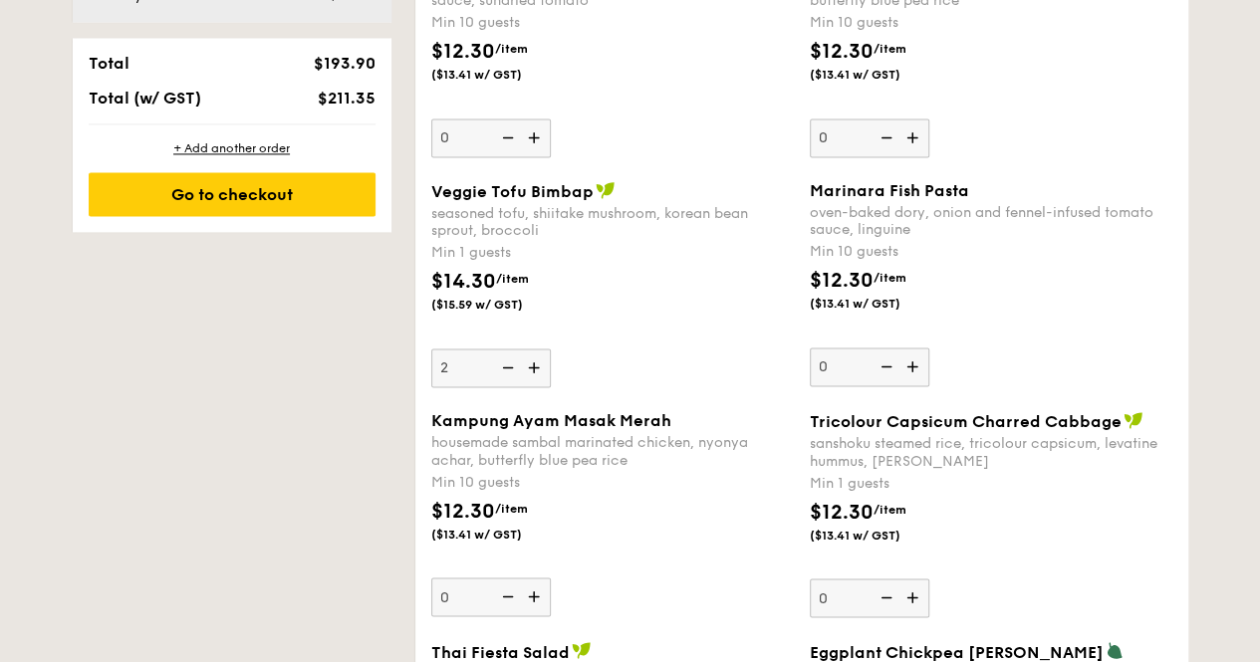
scroll to position [1429, 0]
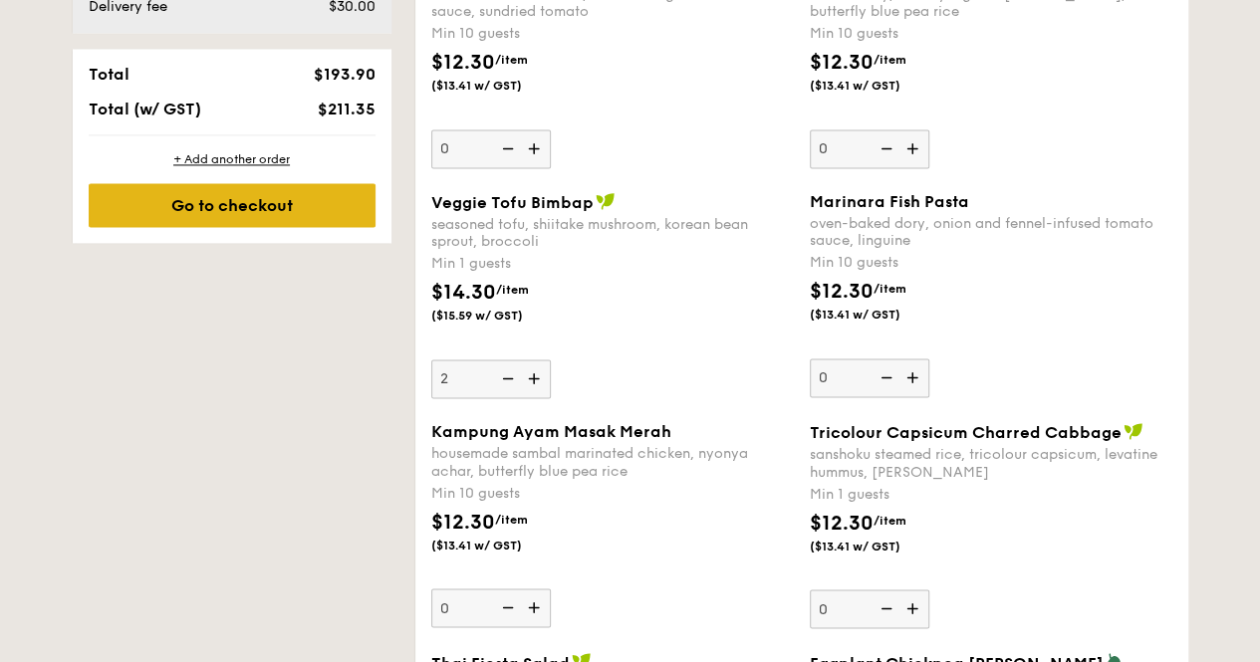
click at [275, 212] on div "Go to checkout" at bounding box center [232, 205] width 287 height 44
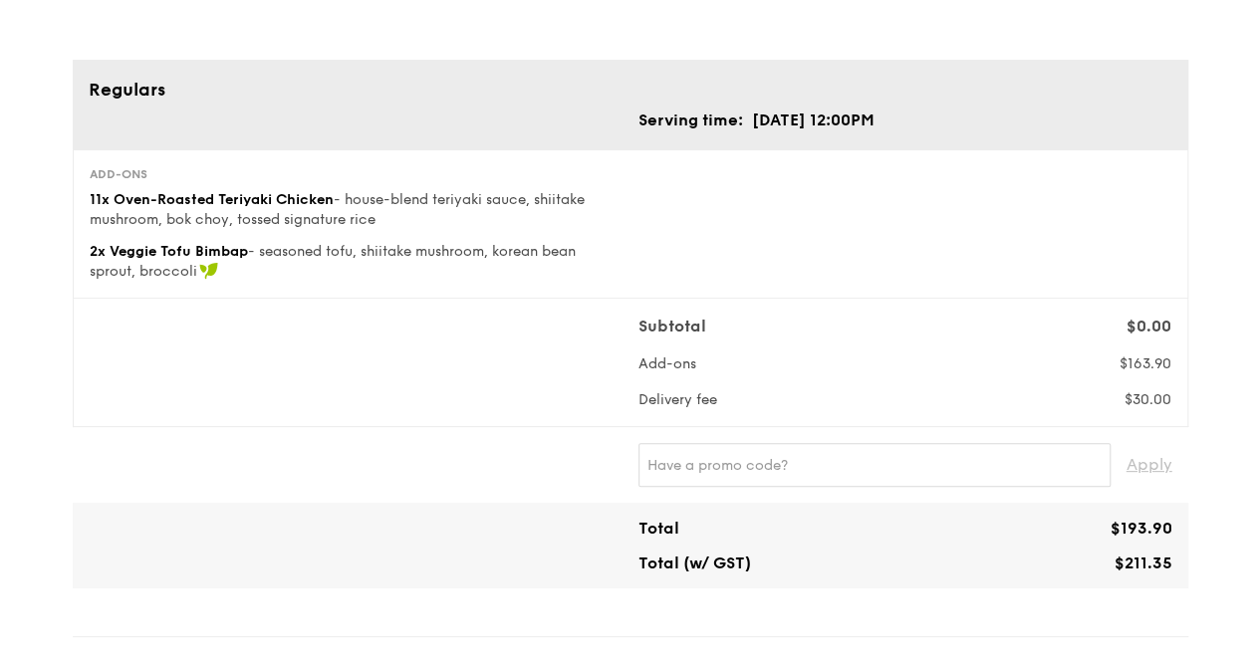
scroll to position [199, 0]
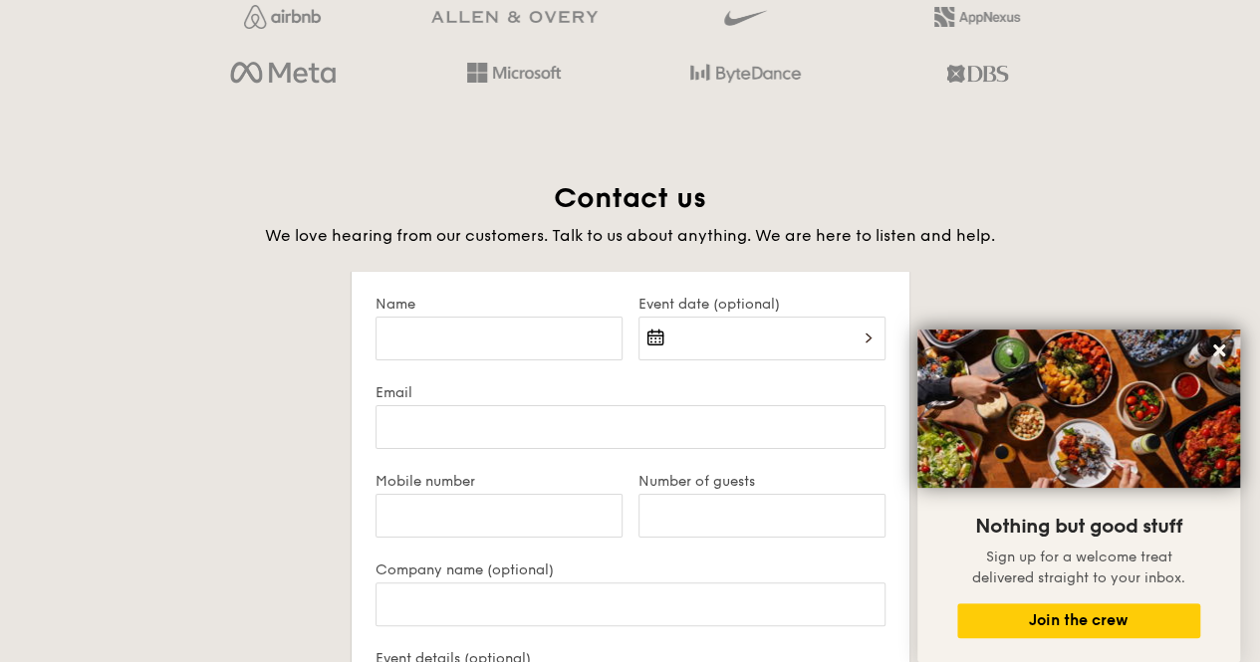
scroll to position [3772, 0]
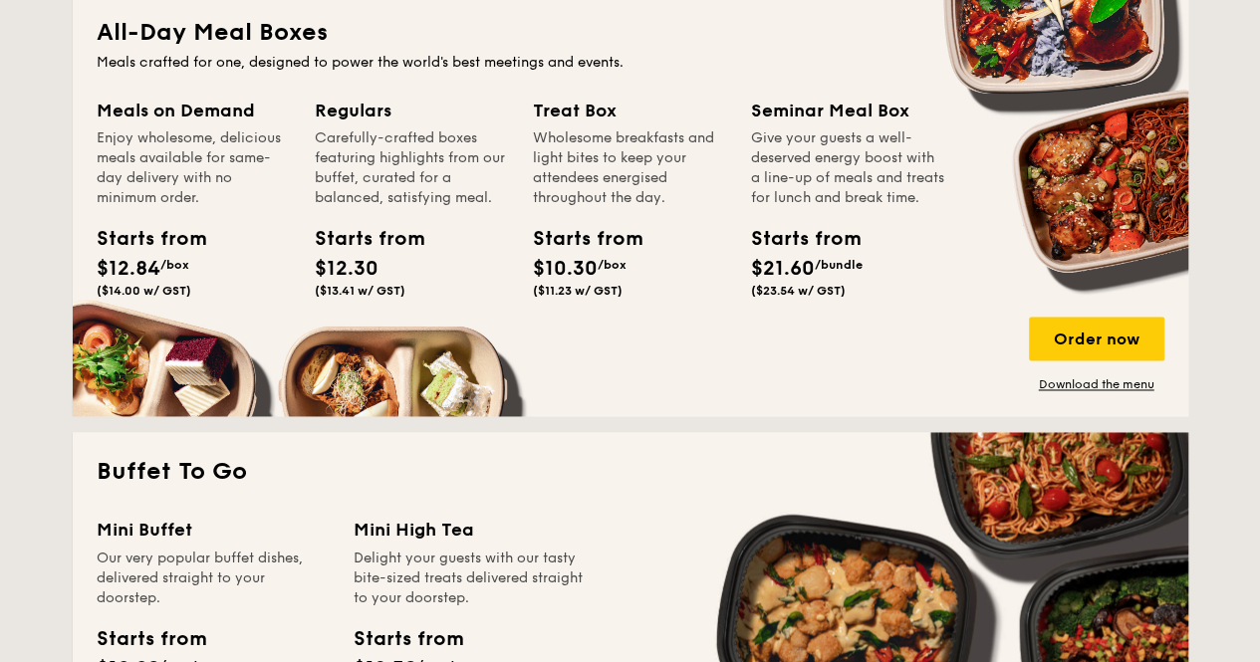
scroll to position [1195, 0]
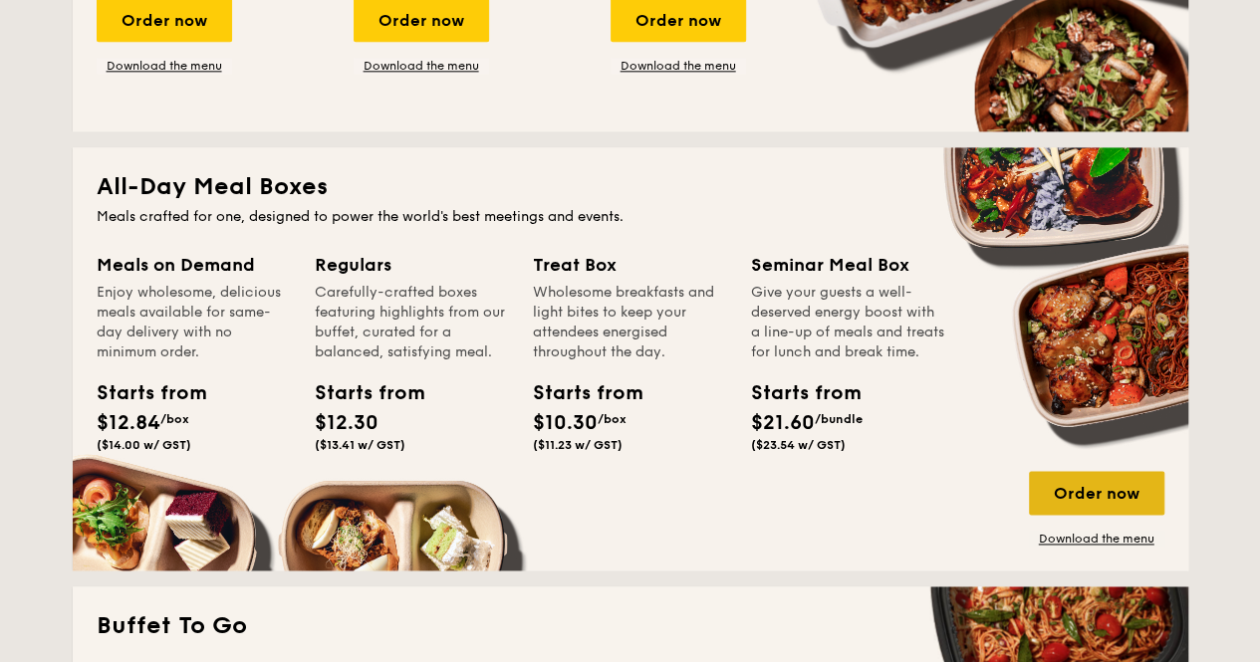
click at [1073, 486] on div "Order now" at bounding box center [1096, 493] width 135 height 44
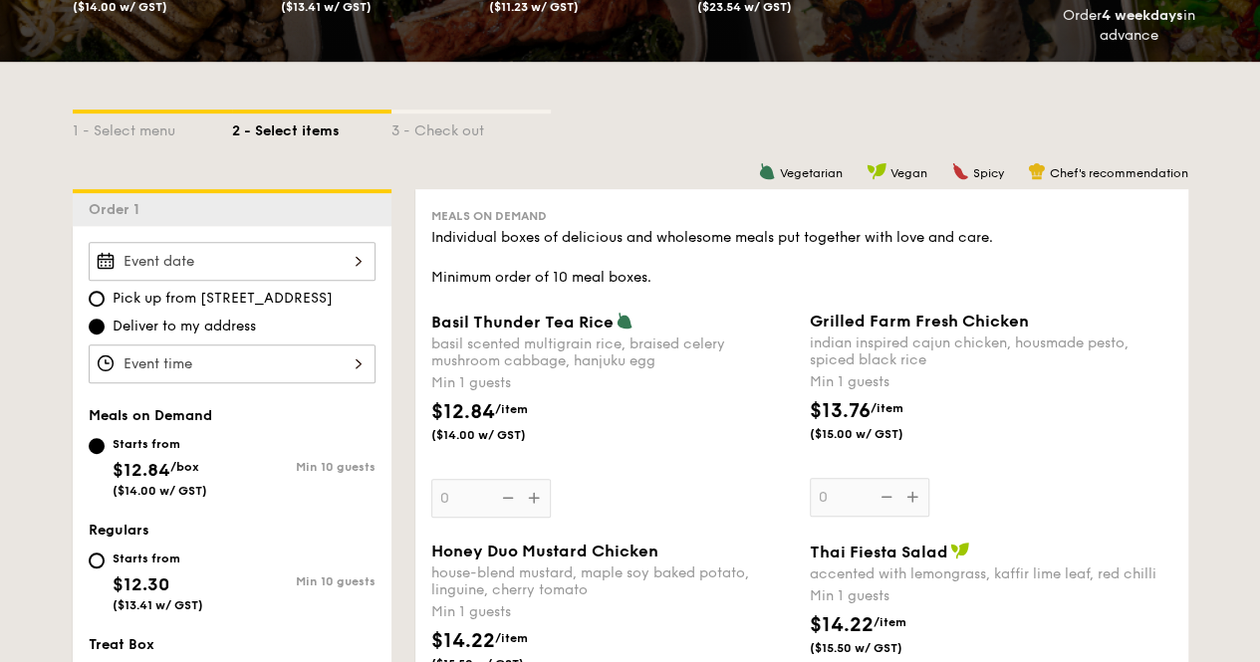
scroll to position [398, 0]
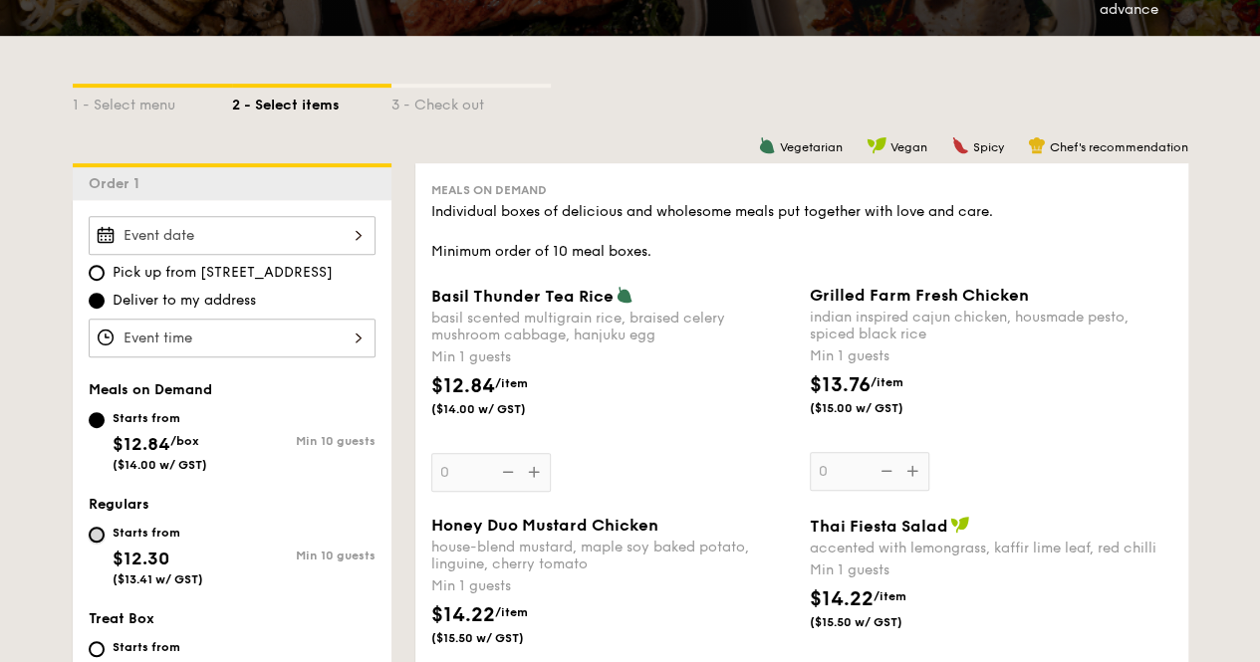
click at [95, 535] on input "Starts from $12.30 ($13.41 w/ GST) Min 10 guests" at bounding box center [97, 535] width 16 height 16
radio input "true"
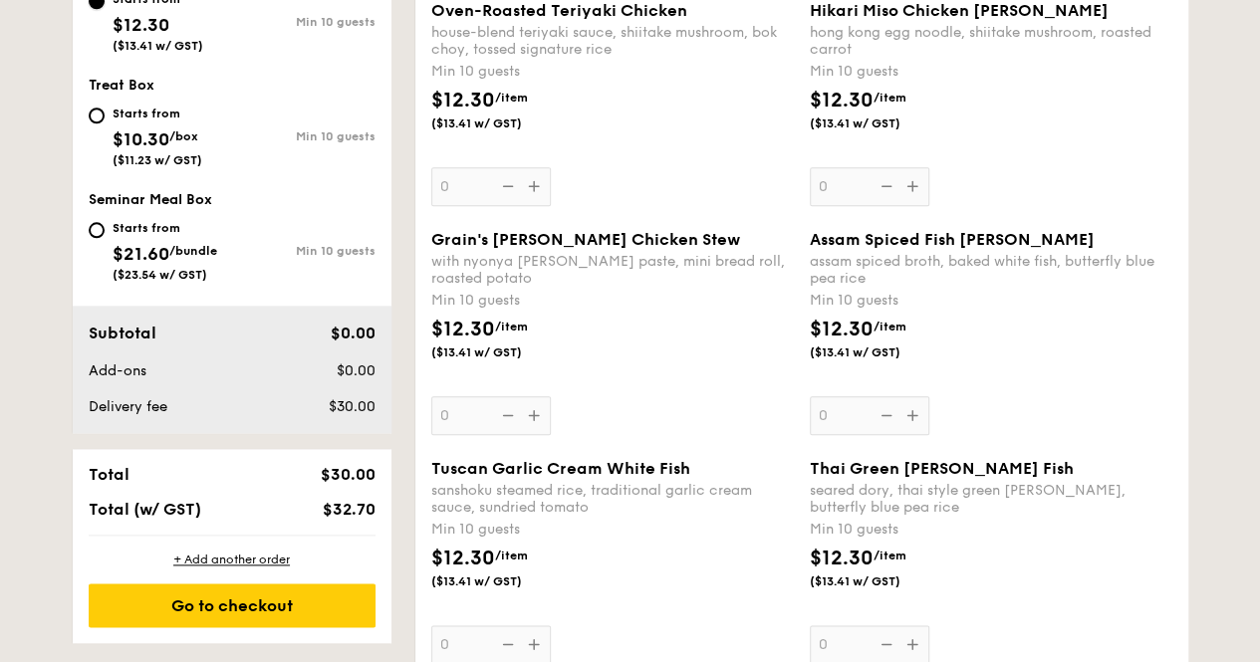
scroll to position [1395, 0]
